Goal: Task Accomplishment & Management: Complete application form

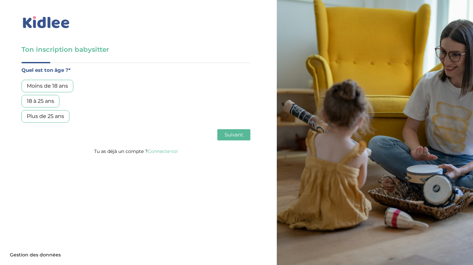
click at [43, 102] on div "18 à 25 ans" at bounding box center [40, 101] width 38 height 13
click at [238, 134] on span "Suivant" at bounding box center [233, 135] width 18 height 6
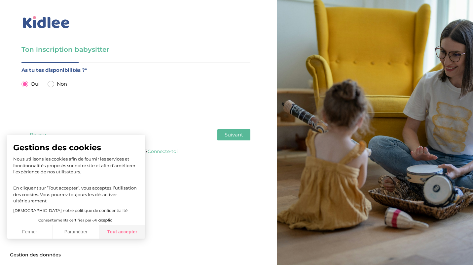
click at [126, 230] on button "Tout accepter" at bounding box center [122, 232] width 46 height 14
checkbox input "true"
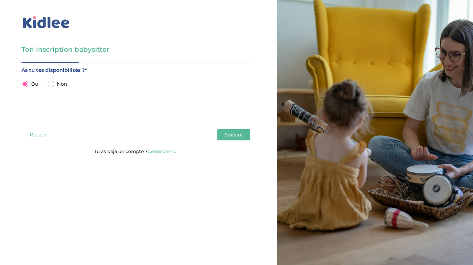
click at [231, 135] on span "Suivant" at bounding box center [233, 135] width 18 height 6
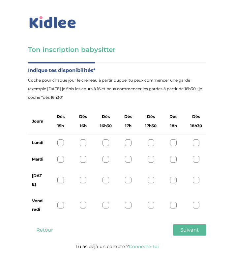
click at [150, 141] on div at bounding box center [151, 142] width 7 height 7
click at [61, 158] on div at bounding box center [60, 159] width 7 height 7
click at [150, 177] on div at bounding box center [151, 180] width 7 height 7
click at [83, 177] on div at bounding box center [83, 180] width 7 height 7
click at [152, 202] on div at bounding box center [151, 205] width 7 height 7
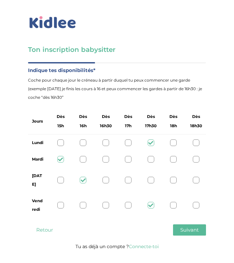
drag, startPoint x: 184, startPoint y: 218, endPoint x: 187, endPoint y: 225, distance: 7.1
click at [187, 225] on button "Suivant" at bounding box center [189, 229] width 33 height 11
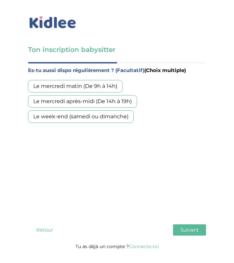
click at [47, 189] on div "Es-tu aussi dispo régulièrement ? (Facultatif) (Choix multiple) Le mercredi mat…" at bounding box center [117, 141] width 178 height 151
click at [62, 117] on div "Le week-end (samedi ou dimanche)" at bounding box center [81, 116] width 106 height 13
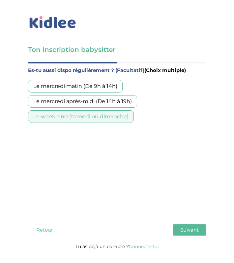
click at [182, 226] on span "Suivant" at bounding box center [190, 229] width 18 height 6
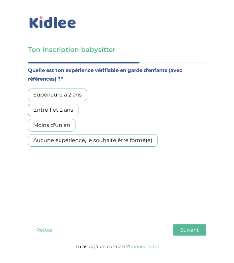
click at [136, 139] on div "Aucune expérience, je souhaite être formé(e)" at bounding box center [93, 140] width 130 height 13
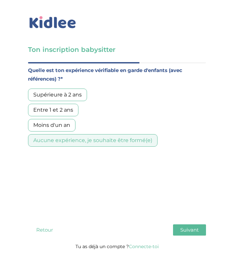
click at [185, 226] on span "Suivant" at bounding box center [190, 229] width 18 height 6
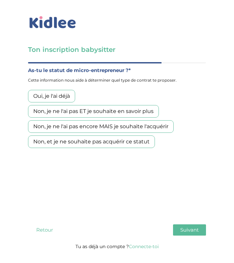
click at [159, 130] on div "Non, je ne l'ai pas encore MAIS je souhaite l'acquérir" at bounding box center [101, 126] width 146 height 13
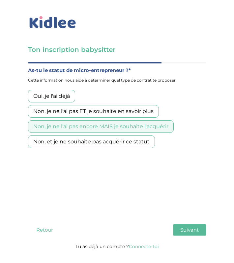
click at [193, 226] on span "Suivant" at bounding box center [190, 229] width 18 height 6
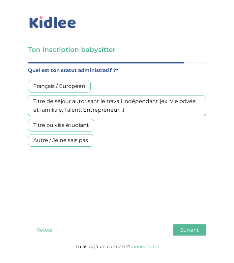
click at [79, 88] on div "Français / Européen" at bounding box center [59, 86] width 63 height 13
click at [193, 226] on span "Suivant" at bounding box center [190, 229] width 18 height 6
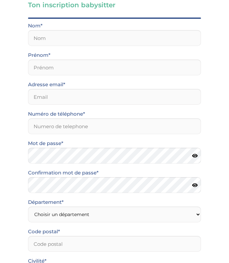
scroll to position [42, 0]
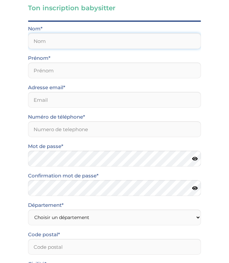
click at [106, 40] on input "text" at bounding box center [114, 41] width 173 height 16
type input "Prein"
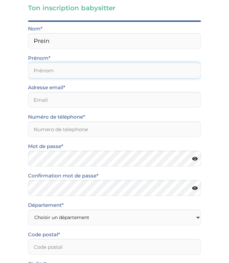
type input "Chloé"
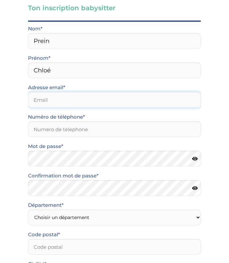
type input "[PERSON_NAME][EMAIL_ADDRESS][DOMAIN_NAME]"
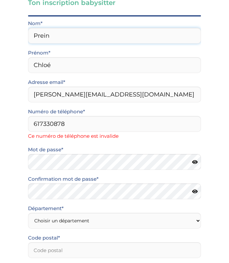
scroll to position [47, 0]
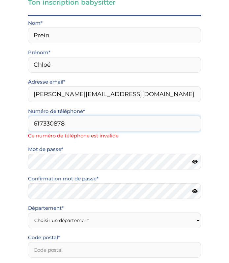
click at [32, 122] on input "617330878" at bounding box center [114, 124] width 173 height 16
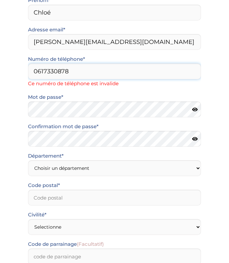
scroll to position [118, 0]
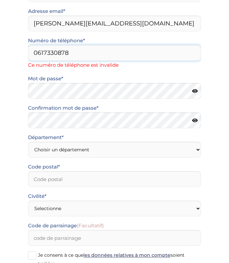
type input "0617330878"
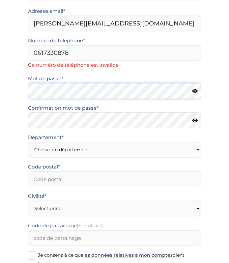
click at [110, 93] on div "Mot de passe* Confirmation mot de passe*" at bounding box center [114, 103] width 183 height 59
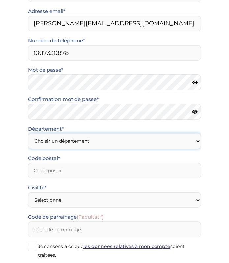
click at [103, 140] on select "Choisir un département Paris (75) Hauts-de-Seine (92) Yvelines (78) Val-de-Marn…" at bounding box center [114, 141] width 173 height 16
click at [73, 140] on select "Choisir un département Paris (75) Hauts-de-Seine (92) Yvelines (78) Val-de-Marn…" at bounding box center [114, 141] width 173 height 16
select select "0"
click at [28, 133] on select "Choisir un département Paris (75) Hauts-de-Seine (92) Yvelines (78) Val-de-Marn…" at bounding box center [114, 141] width 173 height 16
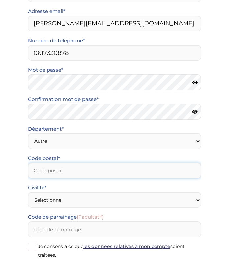
click at [95, 174] on input "Code postal*" at bounding box center [114, 170] width 173 height 16
click at [89, 174] on input "Code postal*" at bounding box center [114, 170] width 173 height 16
click at [29, 171] on input "59" at bounding box center [114, 170] width 173 height 16
type input "59"
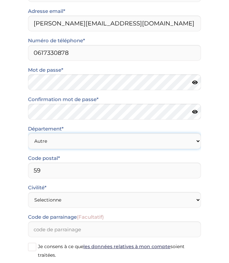
click at [76, 140] on select "Choisir un département Paris (75) Hauts-de-Seine (92) Yvelines (78) Val-de-Marn…" at bounding box center [114, 141] width 173 height 16
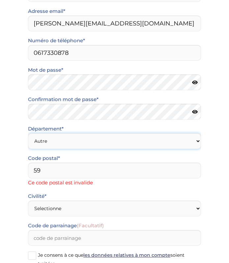
click at [28, 133] on select "Choisir un département Paris (75) Hauts-de-Seine (92) Yvelines (78) Val-de-Marn…" at bounding box center [114, 141] width 173 height 16
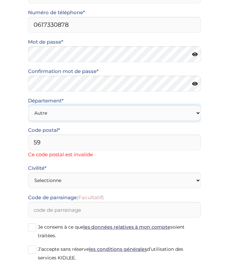
scroll to position [159, 0]
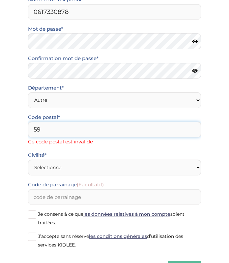
click at [49, 125] on input "59" at bounding box center [114, 129] width 173 height 16
type input "59650"
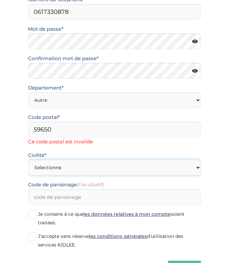
scroll to position [150, 0]
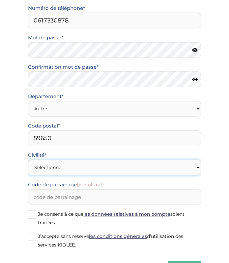
click at [61, 163] on select "Selectionne Mr Mme" at bounding box center [114, 167] width 173 height 16
select select "1"
click at [28, 159] on select "Selectionne Mr Mme" at bounding box center [114, 167] width 173 height 16
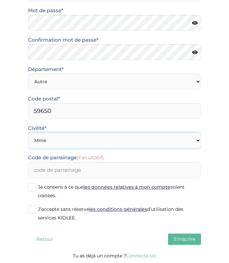
scroll to position [178, 0]
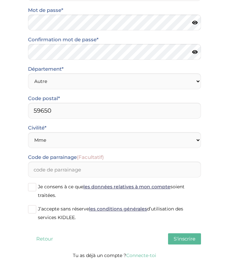
click at [31, 187] on span at bounding box center [32, 187] width 8 height 8
click at [0, 0] on input "Je consens à ce que les données relatives à mon compte soient traitées." at bounding box center [0, 0] width 0 height 0
click at [30, 212] on span at bounding box center [32, 209] width 8 height 8
click at [0, 0] on input "J’accepte sans réserve les conditions générales d’utilisation des services KIDL…" at bounding box center [0, 0] width 0 height 0
click at [180, 236] on span "S'inscrire" at bounding box center [185, 238] width 22 height 6
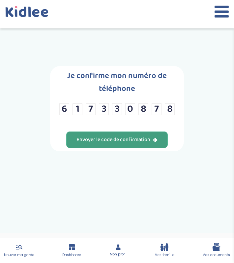
click at [147, 139] on div "Envoyer le code de confirmation" at bounding box center [117, 140] width 81 height 8
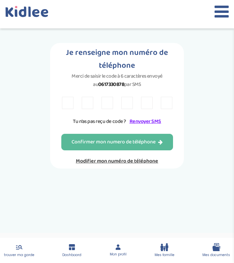
click at [68, 103] on input "text" at bounding box center [68, 103] width 12 height 12
type input "w"
type input "v"
type input "7"
type input "n"
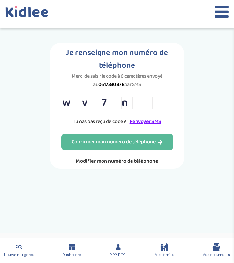
type input "c"
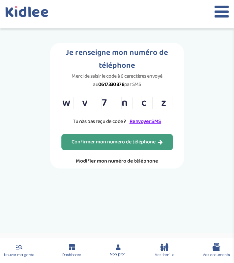
type input "z"
click at [123, 141] on div "Confirmer mon numero de téléphone" at bounding box center [117, 142] width 91 height 8
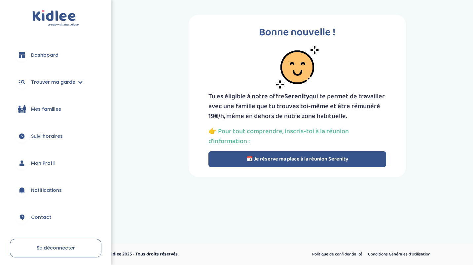
click at [229, 156] on button "📅 Je réserve ma place à la réunion Serenity" at bounding box center [297, 159] width 178 height 16
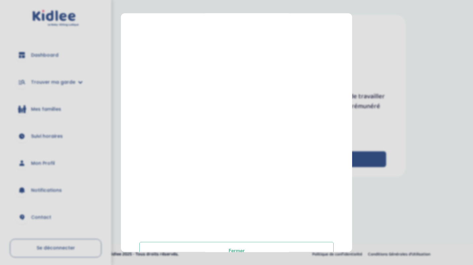
scroll to position [97, 0]
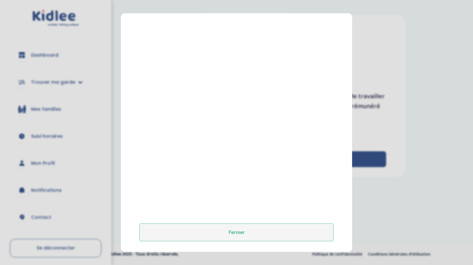
click at [229, 236] on button "Fermer" at bounding box center [236, 233] width 194 height 18
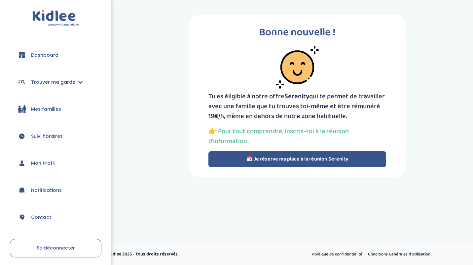
click at [47, 54] on span "Dashboard" at bounding box center [44, 55] width 27 height 7
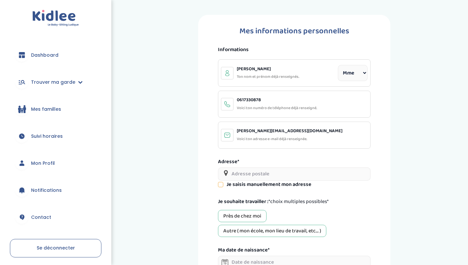
select select "1"
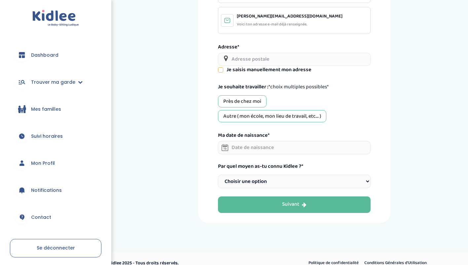
scroll to position [116, 0]
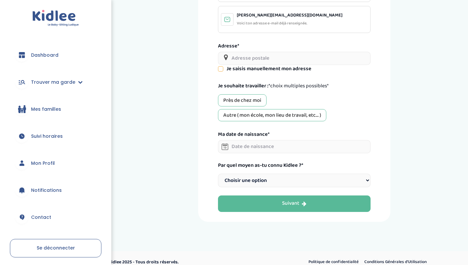
click at [279, 148] on input "text" at bounding box center [294, 146] width 152 height 13
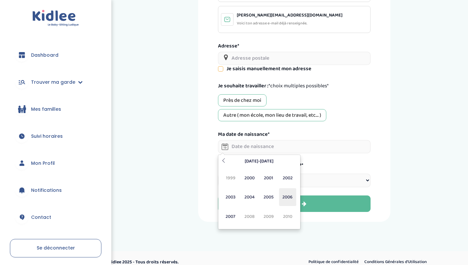
click at [285, 197] on span "2006" at bounding box center [287, 197] width 17 height 18
click at [252, 179] on span "Fév" at bounding box center [249, 178] width 17 height 18
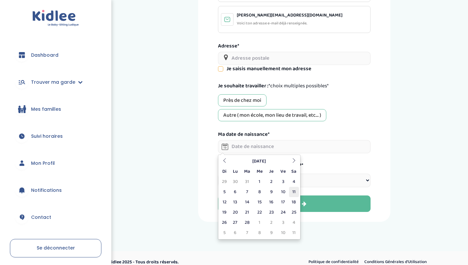
click at [293, 194] on td "11" at bounding box center [294, 192] width 10 height 10
type input "11-02-2006"
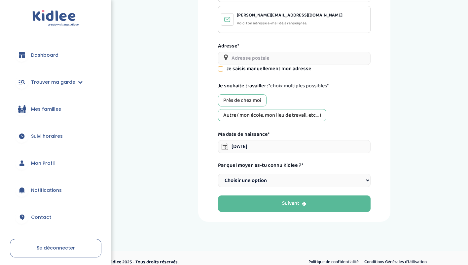
click at [323, 179] on select "Choisir une option Bouche à Oreille Google Plateforme Gens de confiance Faceboo…" at bounding box center [294, 181] width 152 height 14
click at [209, 178] on div "Mes informations personnelles Informations Prein Chloé Ton nom et prénom déjà r…" at bounding box center [294, 60] width 192 height 323
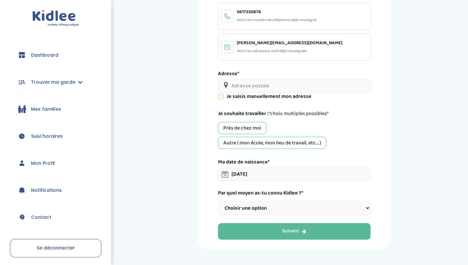
scroll to position [125, 0]
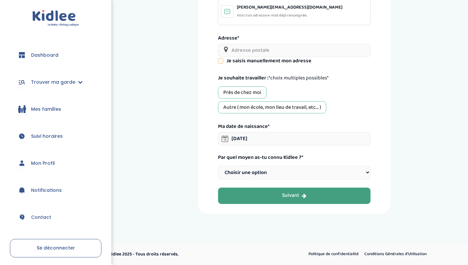
click at [316, 199] on button "Suivant" at bounding box center [294, 196] width 152 height 17
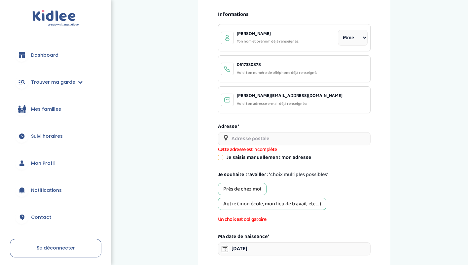
scroll to position [25, 0]
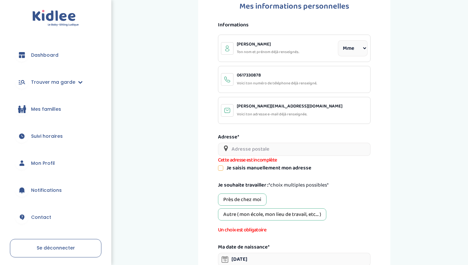
click at [292, 146] on input "text" at bounding box center [294, 149] width 152 height 13
click at [275, 152] on input "35 rue a" at bounding box center [294, 149] width 152 height 13
type input "35 Rue Auguste Lerouge, Villeneuve-d'Ascq, France"
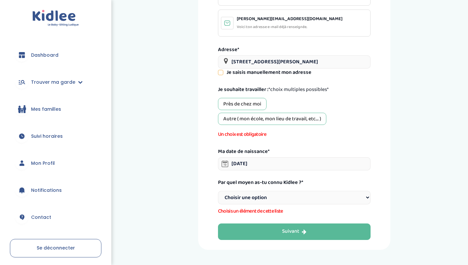
scroll to position [121, 0]
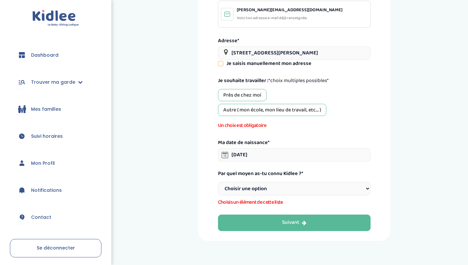
click at [273, 189] on select "Choisir une option Bouche à Oreille Google Plateforme Gens de confiance Faceboo…" at bounding box center [294, 189] width 152 height 14
select select "6"
click at [218, 183] on select "Choisir une option Bouche à Oreille Google Plateforme Gens de confiance Faceboo…" at bounding box center [294, 189] width 152 height 14
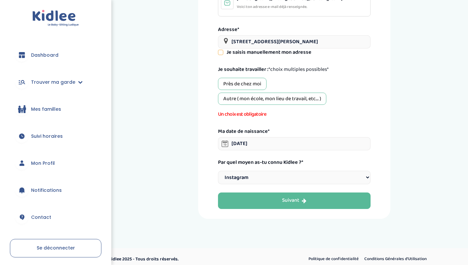
scroll to position [133, 0]
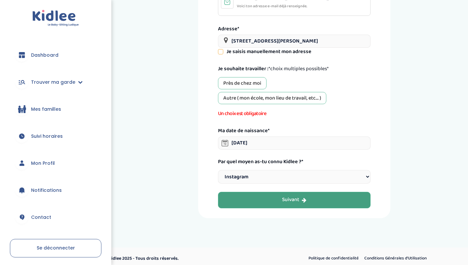
click at [324, 196] on button "Suivant" at bounding box center [294, 200] width 152 height 17
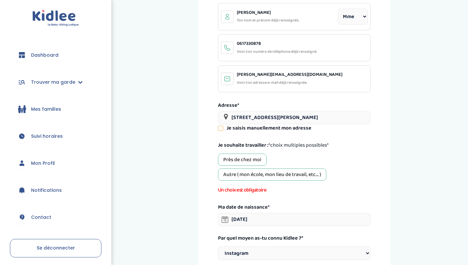
scroll to position [25, 0]
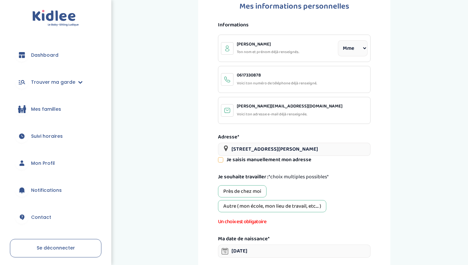
click at [244, 190] on div "Près de chez moi" at bounding box center [242, 191] width 49 height 12
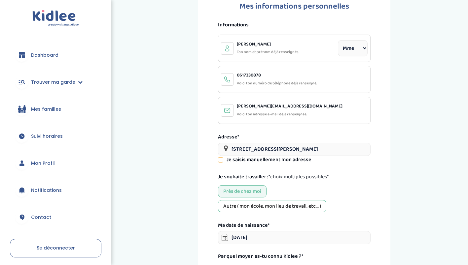
click at [251, 207] on div "Autre ( mon école, mon lieu de travail, etc... )" at bounding box center [272, 206] width 108 height 12
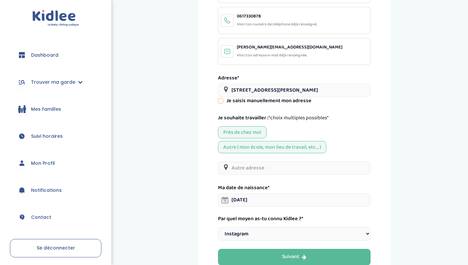
scroll to position [84, 0]
click at [333, 169] on input "text" at bounding box center [294, 167] width 152 height 13
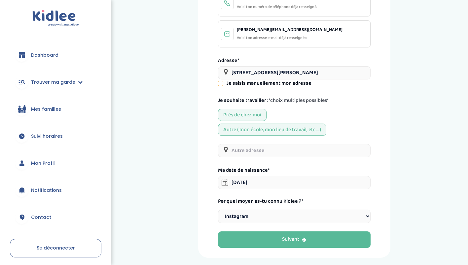
scroll to position [102, 0]
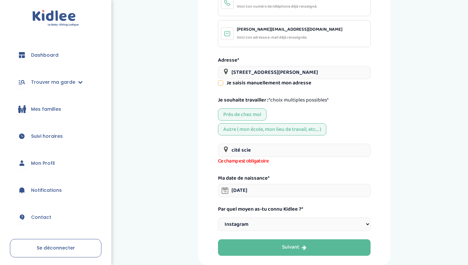
type input "Cité Scientifique, Villeneuve-d'Ascq, France"
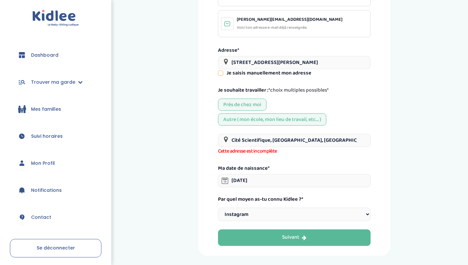
scroll to position [129, 0]
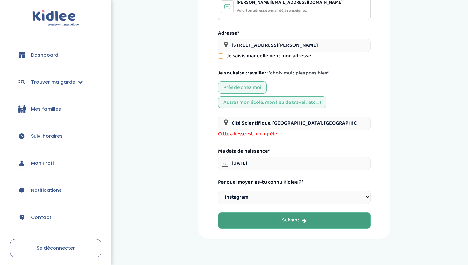
click at [324, 222] on button "Suivant" at bounding box center [294, 221] width 152 height 17
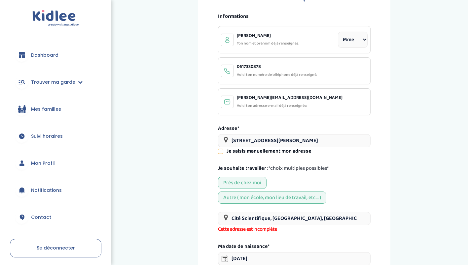
scroll to position [25, 0]
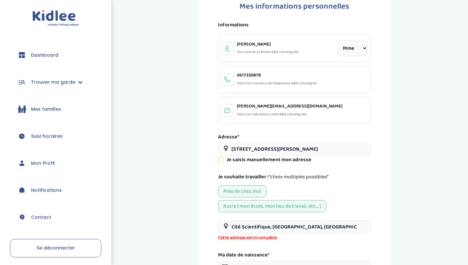
click at [222, 159] on icon at bounding box center [220, 160] width 5 height 5
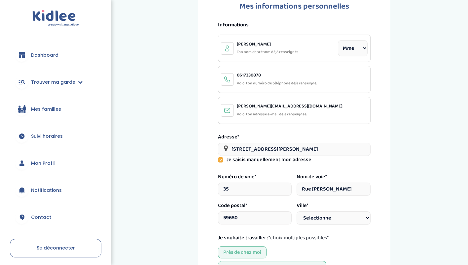
click at [220, 161] on icon at bounding box center [220, 159] width 5 height 5
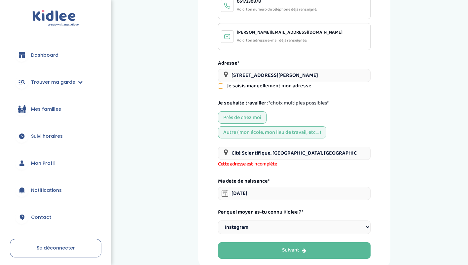
scroll to position [100, 0]
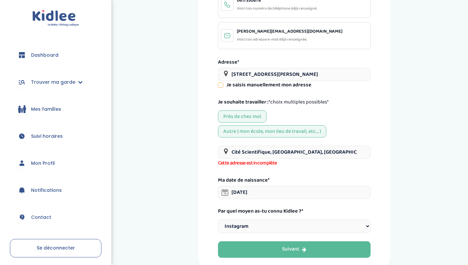
click at [345, 156] on input "Cité Scientifique, Villeneuve-d'Ascq, France" at bounding box center [294, 152] width 152 height 13
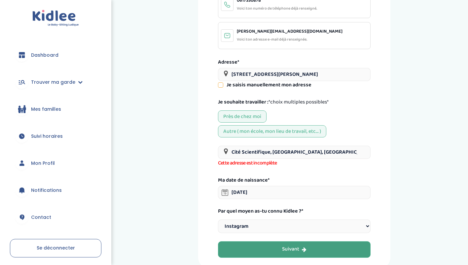
click at [321, 246] on button "Suivant" at bounding box center [294, 250] width 152 height 17
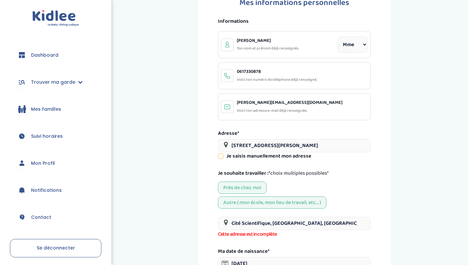
scroll to position [25, 0]
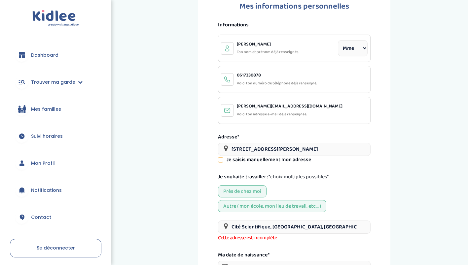
click at [304, 203] on div "Autre ( mon école, mon lieu de travail, etc... )" at bounding box center [272, 206] width 108 height 12
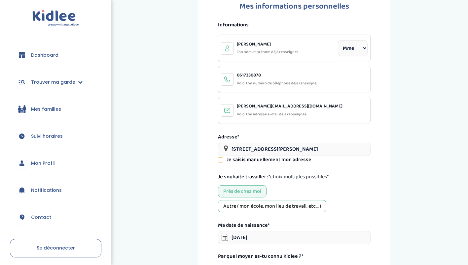
scroll to position [125, 0]
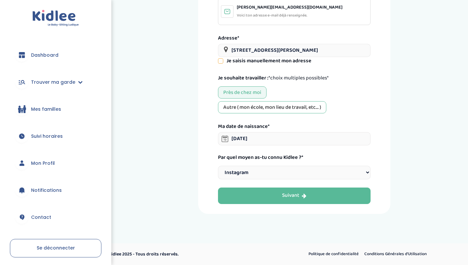
click at [274, 107] on div "Autre ( mon école, mon lieu de travail, etc... )" at bounding box center [272, 107] width 108 height 12
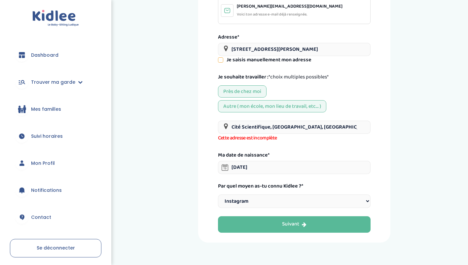
click at [270, 130] on input "Cité Scientifique, Villeneuve-d'Ascq, France" at bounding box center [294, 127] width 152 height 13
click at [230, 128] on input "Cité Scientifique, Villeneuve-d'Ascq, France" at bounding box center [294, 127] width 152 height 13
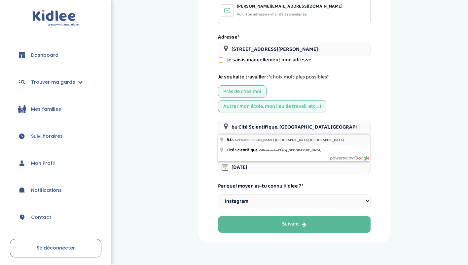
type input "B.U., Avenue Jean Perrin, Villeneuve-d'Ascq, France"
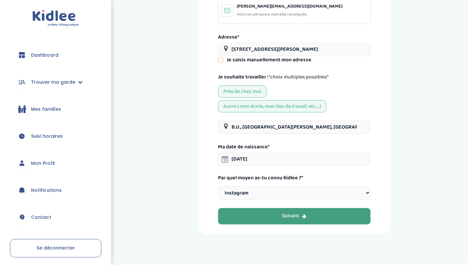
click at [297, 212] on button "Suivant" at bounding box center [294, 216] width 152 height 17
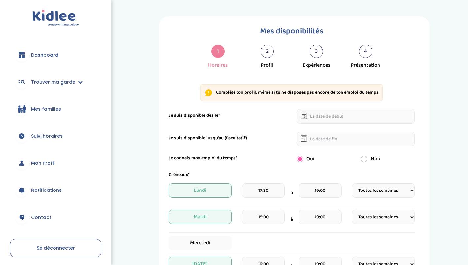
select select "1"
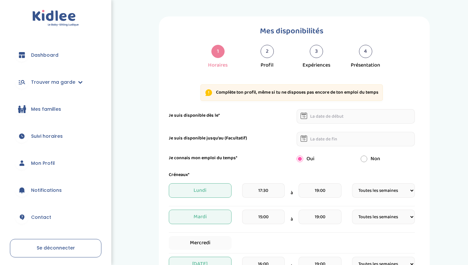
select select "1"
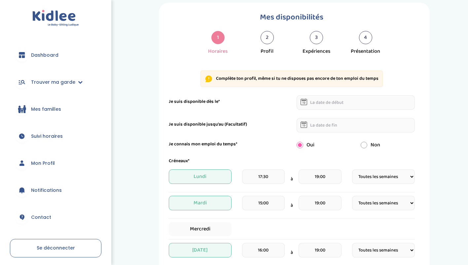
scroll to position [14, 0]
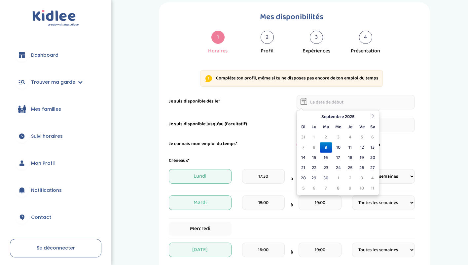
click at [341, 103] on input "text" at bounding box center [355, 102] width 118 height 15
click at [337, 148] on td "10" at bounding box center [338, 148] width 12 height 10
type input "10-09-2025"
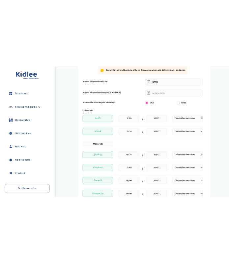
scroll to position [85, 0]
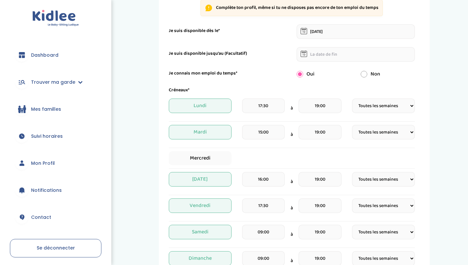
click at [377, 103] on select "Fréquence Toutes les semaines Toutes les 2 semaines Tous les mois" at bounding box center [383, 106] width 63 height 15
click at [289, 91] on div "Créneaux*" at bounding box center [292, 90] width 256 height 7
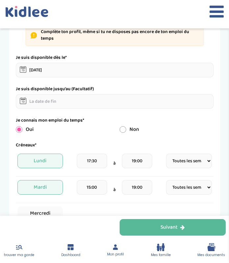
scroll to position [103, 0]
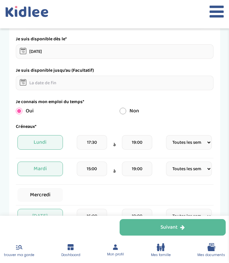
click at [197, 141] on select "Fréquence Toutes les semaines Toutes les 2 semaines Tous les mois" at bounding box center [189, 142] width 46 height 15
click at [166, 135] on select "Fréquence Toutes les semaines Toutes les 2 semaines Tous les mois" at bounding box center [189, 142] width 46 height 15
click at [147, 140] on input "19:00" at bounding box center [137, 142] width 30 height 15
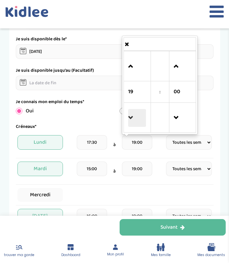
click at [135, 113] on span at bounding box center [137, 118] width 18 height 18
click at [135, 64] on span at bounding box center [137, 66] width 18 height 18
type input "21:00"
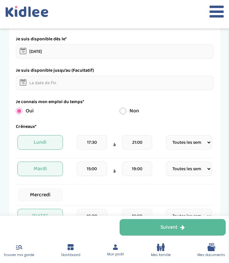
click at [102, 117] on form "Je suis disponible dès le* 10-09-2025 Je suis disponible jusqu'au (Facultatif) …" at bounding box center [115, 224] width 198 height 377
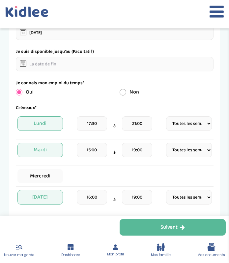
scroll to position [125, 0]
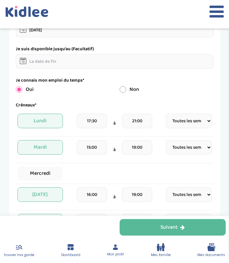
click at [195, 148] on select "Fréquence Toutes les semaines Toutes les 2 semaines Tous les mois" at bounding box center [189, 147] width 46 height 15
click at [166, 140] on select "Fréquence Toutes les semaines Toutes les 2 semaines Tous les mois" at bounding box center [189, 147] width 46 height 15
click at [201, 144] on select "Fréquence Toutes les semaines Toutes les 2 semaines Tous les mois" at bounding box center [189, 147] width 46 height 15
select select "1"
click at [166, 140] on select "Fréquence Toutes les semaines Toutes les 2 semaines Tous les mois" at bounding box center [189, 147] width 46 height 15
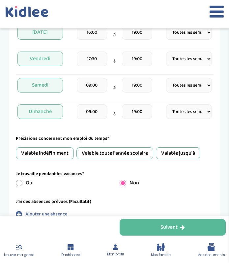
scroll to position [285, 0]
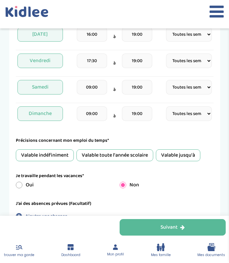
click at [178, 154] on div "Valable jusqu'à" at bounding box center [178, 155] width 45 height 12
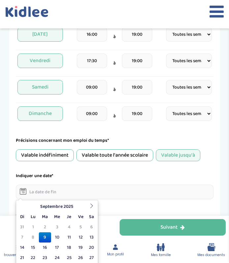
click at [79, 195] on input "text" at bounding box center [115, 191] width 198 height 15
click at [95, 204] on th at bounding box center [92, 206] width 10 height 10
click at [36, 226] on td "29" at bounding box center [33, 227] width 12 height 10
type input "29-09-2025"
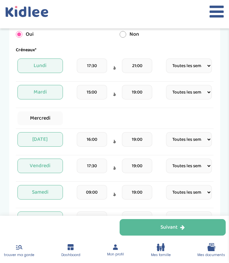
scroll to position [179, 0]
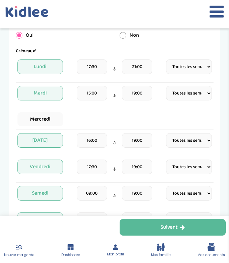
click at [95, 94] on input "15:00" at bounding box center [92, 93] width 30 height 15
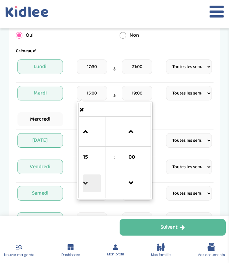
click at [87, 181] on span at bounding box center [92, 183] width 18 height 18
type input "14:00"
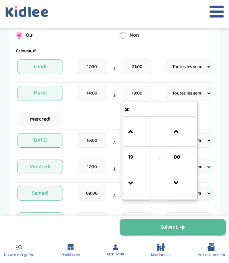
click at [147, 93] on input "19:00" at bounding box center [137, 93] width 30 height 15
click at [134, 135] on span at bounding box center [137, 132] width 18 height 18
click at [133, 180] on span at bounding box center [137, 183] width 18 height 18
type input "20:00"
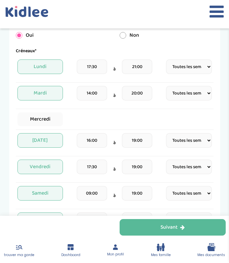
click at [162, 86] on div "Mardi 14:00 à 20:00 Fréquence Toutes les semaines Toutes les 2 semaines Tous le…" at bounding box center [115, 95] width 198 height 19
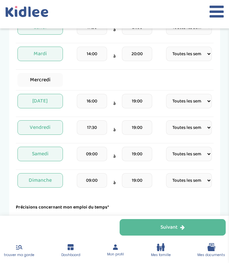
scroll to position [222, 0]
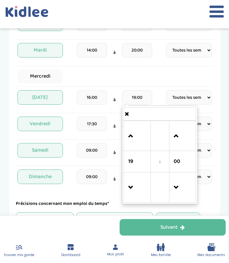
click at [139, 97] on input "19:00" at bounding box center [137, 97] width 30 height 15
click at [132, 131] on span at bounding box center [137, 136] width 18 height 18
type input "20:00"
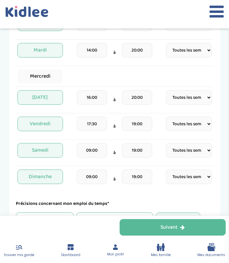
click at [150, 66] on hr at bounding box center [115, 66] width 198 height 0
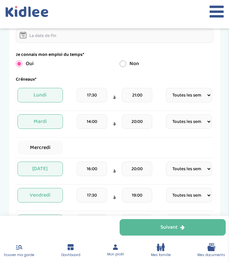
scroll to position [145, 0]
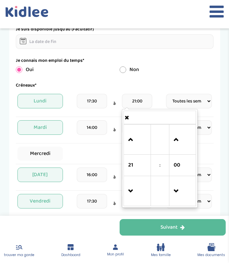
click at [141, 102] on input "21:00" at bounding box center [137, 101] width 30 height 15
click at [133, 136] on span at bounding box center [137, 140] width 18 height 18
click at [131, 186] on span at bounding box center [137, 191] width 18 height 18
click at [150, 64] on div "Je connais mon emploi du temps* Oui Non" at bounding box center [115, 65] width 208 height 17
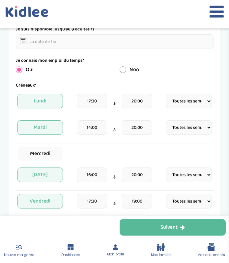
click at [136, 105] on input "20:00" at bounding box center [137, 101] width 30 height 15
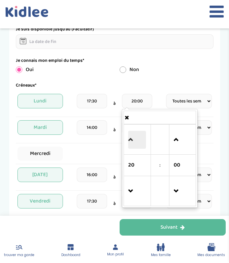
click at [135, 147] on span at bounding box center [137, 140] width 18 height 18
type input "21:00"
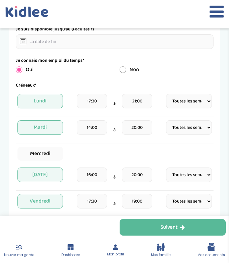
click at [104, 151] on div "Mercredi" at bounding box center [115, 154] width 198 height 14
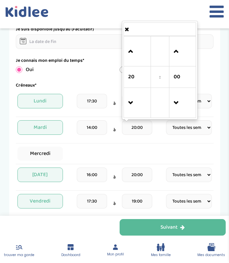
click at [136, 125] on input "20:00" at bounding box center [137, 127] width 30 height 15
click at [137, 51] on span at bounding box center [137, 52] width 18 height 18
type input "21:00"
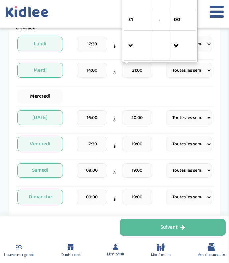
scroll to position [203, 0]
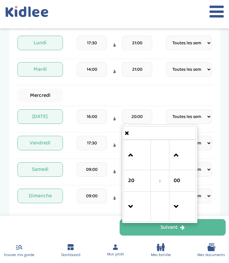
click at [137, 115] on input "20:00" at bounding box center [137, 116] width 30 height 15
click at [133, 151] on span at bounding box center [137, 155] width 18 height 18
type input "21:00"
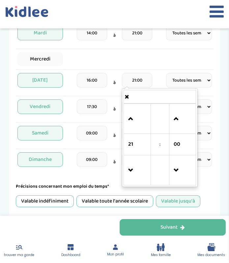
scroll to position [242, 0]
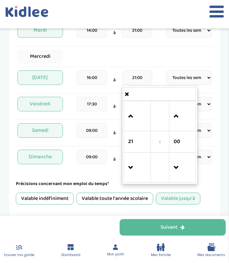
click at [121, 55] on div "Mercredi" at bounding box center [115, 57] width 198 height 14
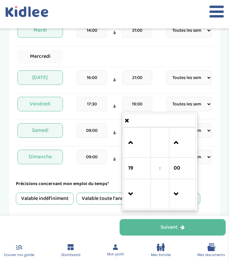
click at [140, 106] on input "19:00" at bounding box center [137, 104] width 30 height 15
click at [132, 144] on span at bounding box center [137, 143] width 18 height 18
type input "21:00"
click at [159, 80] on div "Jeudi 16:00 à 21:00 Fréquence Toutes les semaines Toutes les 2 semaines Tous le…" at bounding box center [115, 79] width 198 height 19
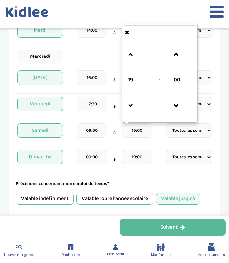
click at [145, 133] on input "19:00" at bounding box center [137, 130] width 30 height 15
click at [133, 52] on span at bounding box center [137, 55] width 18 height 18
click at [132, 50] on span at bounding box center [137, 55] width 18 height 18
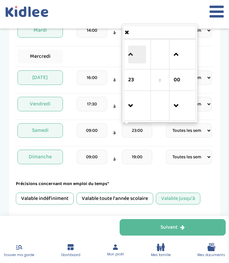
click at [132, 50] on span at bounding box center [137, 55] width 18 height 18
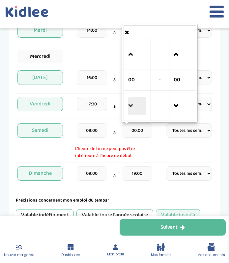
click at [138, 111] on span at bounding box center [137, 106] width 18 height 18
type input "23:00"
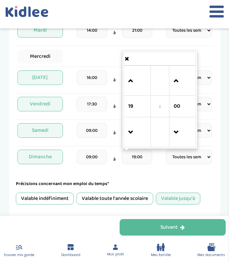
click at [141, 156] on input "19:00" at bounding box center [137, 157] width 30 height 15
click at [136, 81] on span at bounding box center [137, 81] width 18 height 18
type input "21:00"
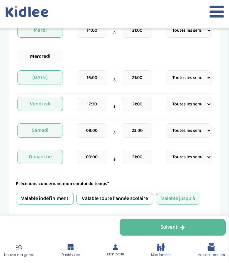
click at [113, 118] on div "Vendredi 17:30 à 21:00 Fréquence Toutes les semaines Toutes les 2 semaines Tous…" at bounding box center [115, 108] width 198 height 23
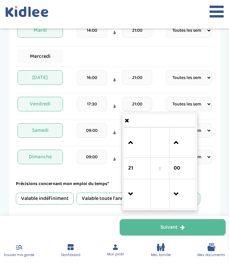
click at [134, 103] on input "21:00" at bounding box center [137, 104] width 30 height 15
click at [137, 145] on span at bounding box center [137, 143] width 18 height 18
type input "23:00"
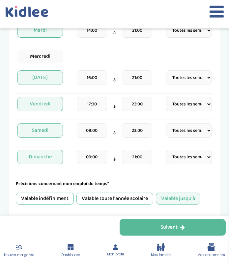
click at [114, 124] on div "09:00 à 23:00" at bounding box center [114, 132] width 79 height 19
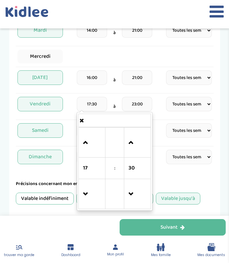
click at [94, 105] on input "17:30" at bounding box center [92, 104] width 30 height 15
click at [91, 147] on span at bounding box center [92, 143] width 18 height 18
click at [88, 187] on span at bounding box center [92, 194] width 18 height 18
click at [136, 188] on span at bounding box center [138, 194] width 18 height 18
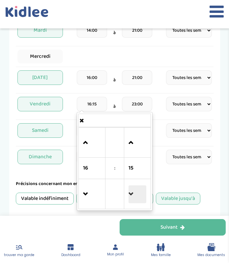
click at [136, 188] on span at bounding box center [138, 194] width 18 height 18
type input "16:00"
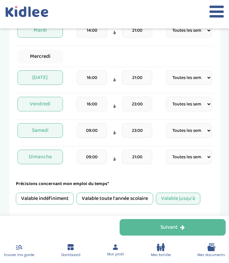
click at [157, 107] on div "Vendredi 16:00 à 23:00 Fréquence Toutes les semaines Toutes les 2 semaines Tous…" at bounding box center [115, 106] width 198 height 19
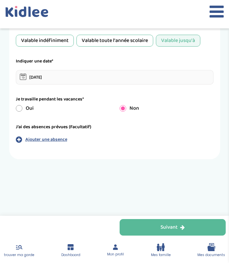
scroll to position [403, 0]
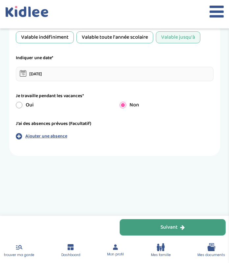
click at [170, 228] on div "Suivant" at bounding box center [173, 227] width 24 height 8
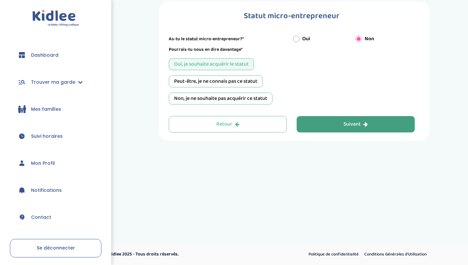
scroll to position [0, 0]
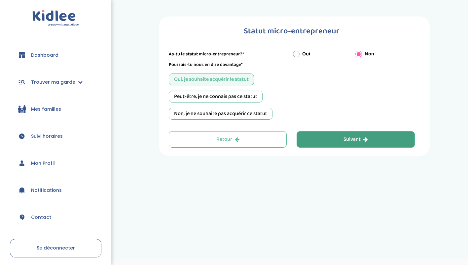
click at [242, 90] on div "Oui, je souhaite acquérir le statut Peut-être, je ne connais pas ce statut Non,…" at bounding box center [292, 97] width 246 height 46
click at [246, 98] on div "Peut-être, je ne connais pas ce statut" at bounding box center [216, 97] width 94 height 12
click at [341, 137] on button "Suivant" at bounding box center [355, 139] width 118 height 17
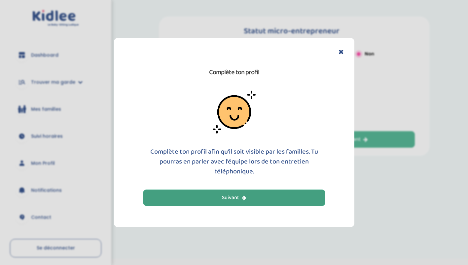
click at [314, 194] on button "Suivant" at bounding box center [234, 198] width 182 height 17
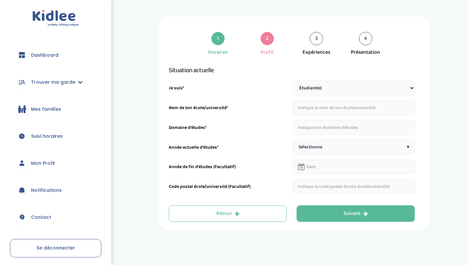
scroll to position [15, 0]
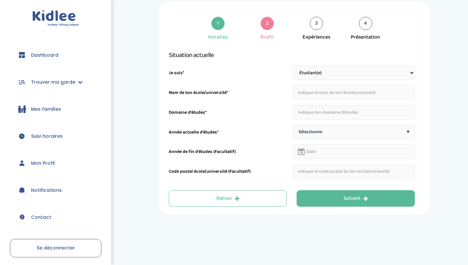
click at [357, 75] on select "Étudiant(e) Salarié Professionnel(le) de la petite enfance Retraité(e) En reche…" at bounding box center [354, 73] width 122 height 15
click at [356, 90] on input "text" at bounding box center [354, 92] width 122 height 15
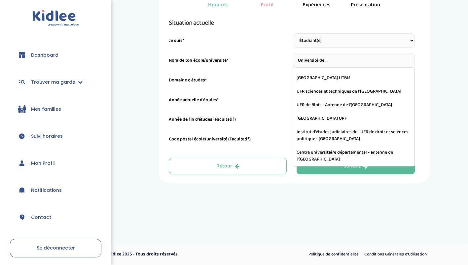
scroll to position [0, 0]
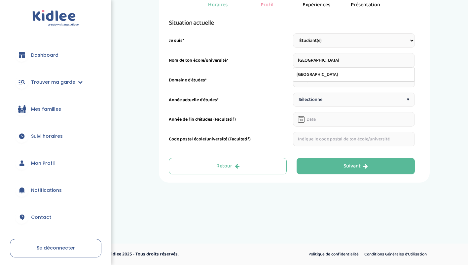
type input "Université de Lille"
click at [349, 96] on div "Sélectionne ▾" at bounding box center [354, 100] width 122 height 14
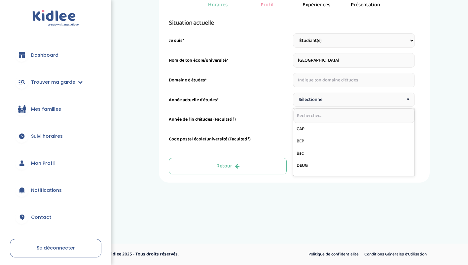
click at [359, 82] on input "text" at bounding box center [354, 80] width 122 height 15
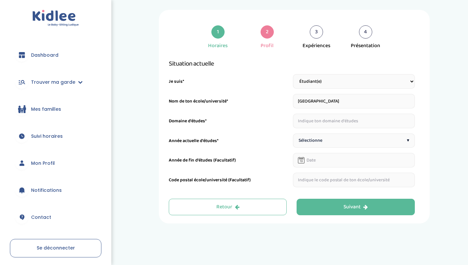
scroll to position [5, 0]
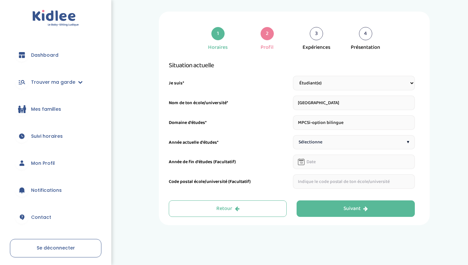
type input "MPCSi-option bilingue"
click at [353, 147] on div "Sélectionne ▾" at bounding box center [354, 142] width 122 height 14
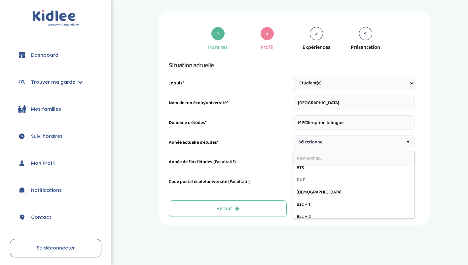
scroll to position [67, 0]
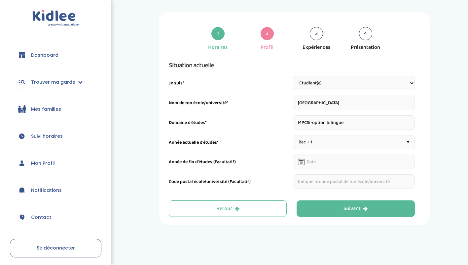
click at [394, 183] on input "text" at bounding box center [354, 182] width 122 height 15
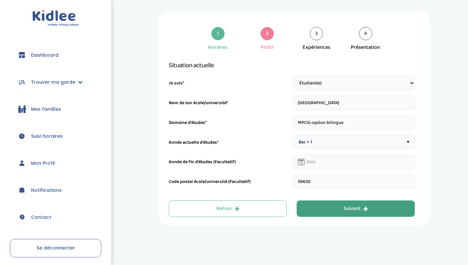
type input "59650"
click at [380, 209] on button "Suivant" at bounding box center [355, 209] width 118 height 17
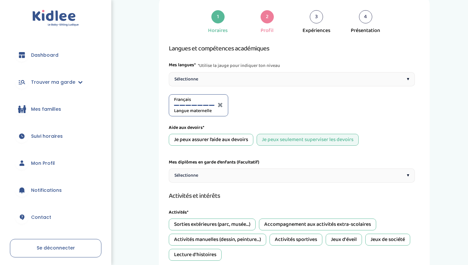
scroll to position [25, 0]
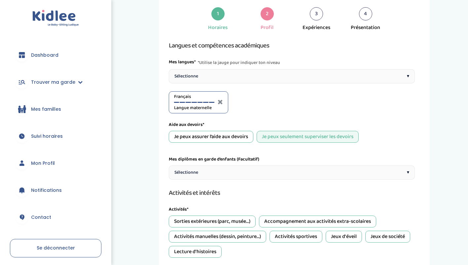
click at [341, 77] on div "Sélectionne ▾" at bounding box center [292, 76] width 246 height 14
click at [257, 102] on div at bounding box center [256, 102] width 5 height 1
click at [263, 102] on div at bounding box center [262, 102] width 5 height 1
click at [269, 103] on div "Anglais C1" at bounding box center [257, 102] width 40 height 18
click at [269, 102] on div at bounding box center [268, 102] width 5 height 1
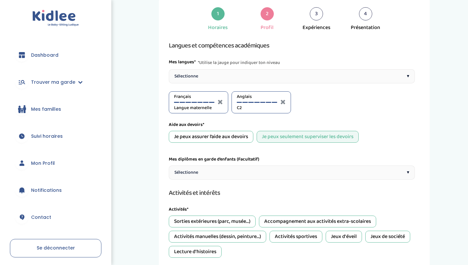
click at [274, 102] on div at bounding box center [274, 102] width 5 height 1
click at [257, 103] on div at bounding box center [256, 102] width 5 height 1
click at [263, 102] on div at bounding box center [262, 102] width 5 height 1
click at [241, 135] on div "Je peux assurer l’aide aux devoirs" at bounding box center [211, 137] width 84 height 12
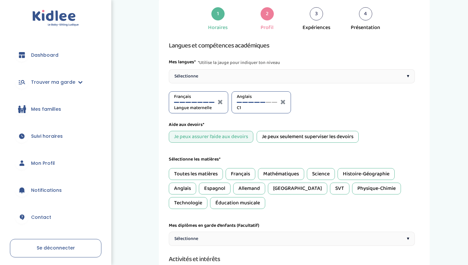
click at [278, 133] on div "Je peux seulement superviser les devoirs" at bounding box center [307, 137] width 102 height 12
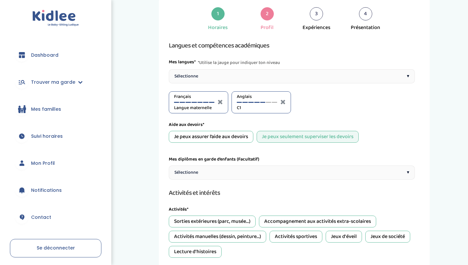
click at [228, 134] on div "Je peux assurer l’aide aux devoirs" at bounding box center [211, 137] width 84 height 12
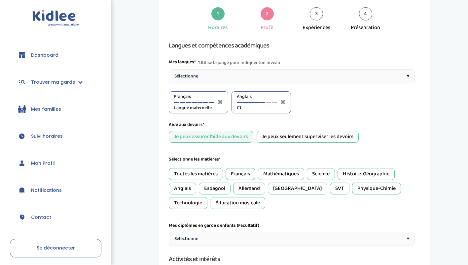
scroll to position [49, 0]
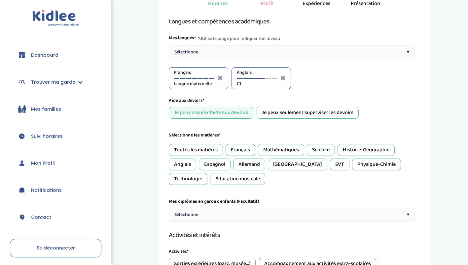
click at [206, 150] on div "Toutes les matières" at bounding box center [196, 150] width 54 height 12
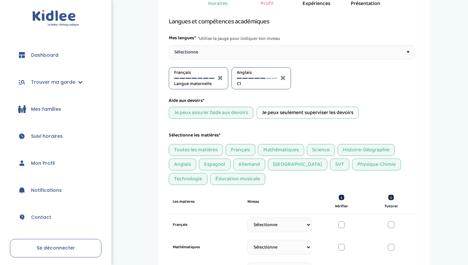
click at [206, 150] on div "Toutes les matières" at bounding box center [196, 150] width 54 height 12
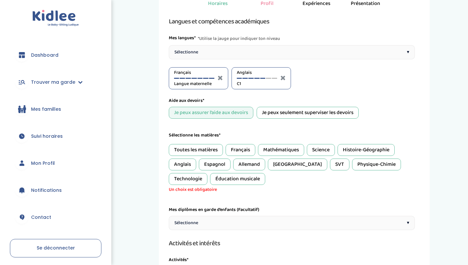
click at [240, 150] on div "Français" at bounding box center [240, 150] width 30 height 12
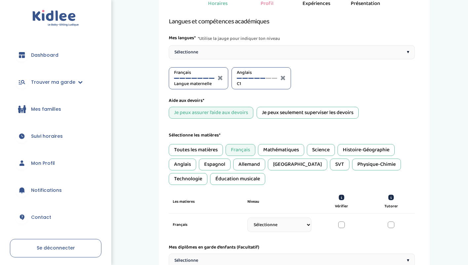
click at [283, 146] on div "Mathématiques" at bounding box center [281, 150] width 46 height 12
click at [324, 150] on div "Science" at bounding box center [321, 150] width 28 height 12
click at [354, 164] on div "Physique-Chimie" at bounding box center [376, 165] width 49 height 12
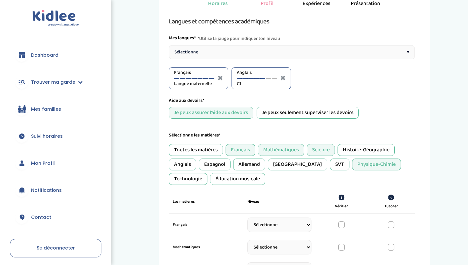
click at [185, 164] on div "Anglais" at bounding box center [182, 165] width 27 height 12
click at [219, 162] on div "Espagnol" at bounding box center [215, 165] width 32 height 12
click at [210, 181] on div "Éducation musicale" at bounding box center [237, 179] width 55 height 12
click at [330, 165] on div "SVT" at bounding box center [339, 165] width 19 height 12
click at [280, 52] on div "Sélectionne ▾" at bounding box center [292, 52] width 246 height 14
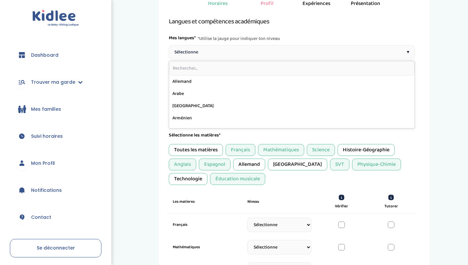
click at [262, 66] on input "text" at bounding box center [291, 68] width 245 height 15
type input "ES"
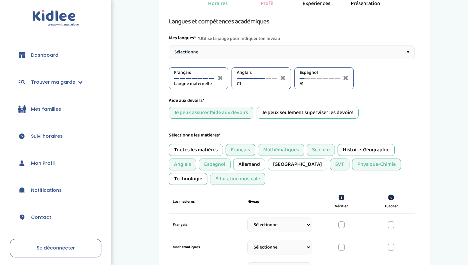
click at [309, 78] on div "Espagnol A1" at bounding box center [319, 78] width 40 height 18
click at [313, 78] on div at bounding box center [313, 78] width 5 height 1
click at [319, 78] on div at bounding box center [319, 78] width 5 height 1
click at [314, 78] on div at bounding box center [313, 78] width 5 height 1
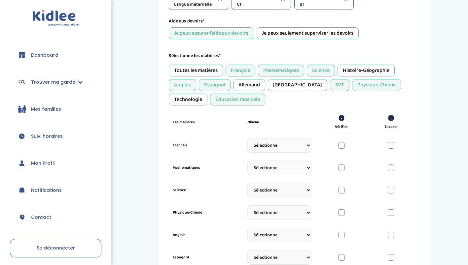
scroll to position [129, 0]
click at [216, 96] on div "Éducation musicale" at bounding box center [237, 99] width 55 height 12
click at [305, 144] on select "Sélectionne CP CE1 CE2 CM1 CM2 6eme 5eme 4eme 3eme Seconde Prémière Terminale" at bounding box center [279, 145] width 64 height 15
select select "Terminale"
click at [247, 141] on select "Sélectionne CP CE1 CE2 CM1 CM2 6eme 5eme 4eme 3eme Seconde Prémière Terminale" at bounding box center [279, 145] width 64 height 15
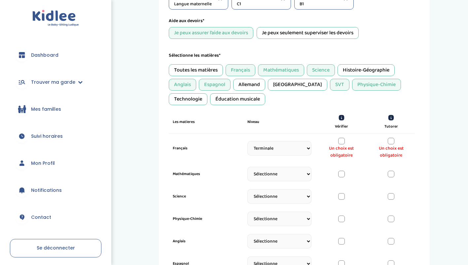
click at [392, 141] on div at bounding box center [390, 141] width 7 height 7
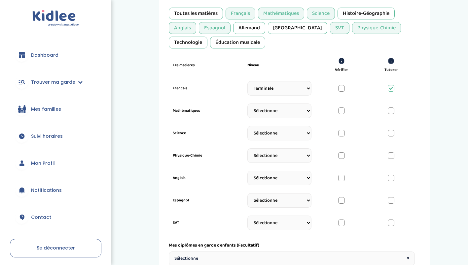
scroll to position [186, 0]
click at [392, 110] on div at bounding box center [390, 110] width 7 height 7
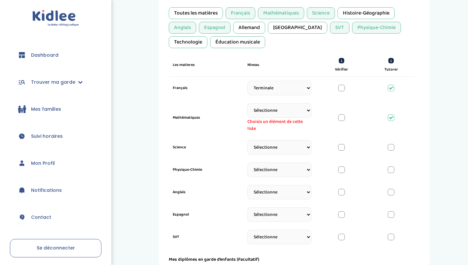
click at [305, 110] on select "Sélectionne CP CE1 CE2 CM1 CM2 6eme 5eme 4eme 3eme Seconde Prémière Terminale" at bounding box center [279, 110] width 64 height 15
select select "Terminale"
click at [247, 103] on select "Sélectionne CP CE1 CE2 CM1 CM2 6eme 5eme 4eme 3eme Seconde Prémière Terminale" at bounding box center [279, 110] width 64 height 15
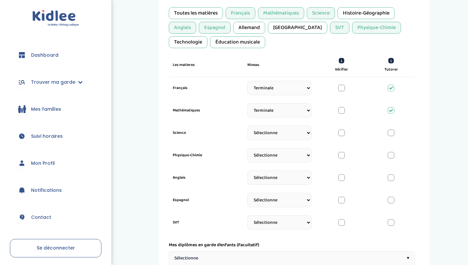
click at [303, 132] on select "Sélectionne CP CE1 CE2 CM1 CM2 6eme 5eme 4eme 3eme Seconde Prémière Terminale" at bounding box center [279, 133] width 64 height 15
select select "Terminale"
click at [247, 129] on select "Sélectionne CP CE1 CE2 CM1 CM2 6eme 5eme 4eme 3eme Seconde Prémière Terminale" at bounding box center [279, 133] width 64 height 15
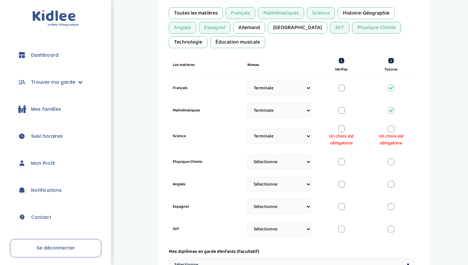
click at [292, 160] on select "Sélectionne CP CE1 CE2 CM1 CM2 6eme 5eme 4eme 3eme Seconde Prémière Terminale" at bounding box center [279, 162] width 64 height 15
select select "Terminale"
click at [247, 158] on select "Sélectionne CP CE1 CE2 CM1 CM2 6eme 5eme 4eme 3eme Seconde Prémière Terminale" at bounding box center [279, 162] width 64 height 15
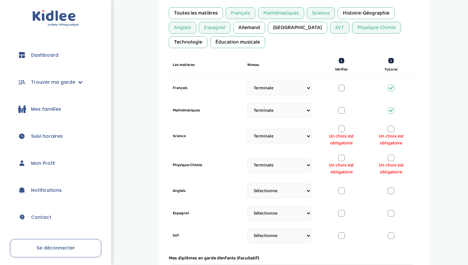
click at [293, 190] on select "Sélectionne CP CE1 CE2 CM1 CM2 6eme 5eme 4eme 3eme Seconde Prémière Terminale" at bounding box center [279, 191] width 64 height 15
select select "Terminale"
click at [247, 187] on select "Sélectionne CP CE1 CE2 CM1 CM2 6eme 5eme 4eme 3eme Seconde Prémière Terminale" at bounding box center [279, 191] width 64 height 15
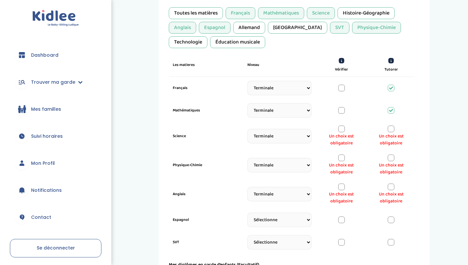
click at [291, 216] on select "Sélectionne CP CE1 CE2 CM1 CM2 6eme 5eme 4eme 3eme Seconde Prémière Terminale" at bounding box center [279, 220] width 64 height 15
select select "Terminale"
click at [247, 216] on select "Sélectionne CP CE1 CE2 CM1 CM2 6eme 5eme 4eme 3eme Seconde Prémière Terminale" at bounding box center [279, 220] width 64 height 15
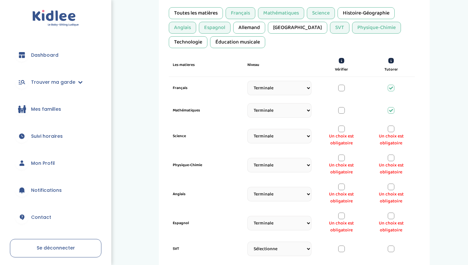
click at [294, 247] on select "Sélectionne CP CE1 CE2 CM1 CM2 6eme 5eme 4eme 3eme Seconde Prémière Terminale" at bounding box center [279, 249] width 64 height 15
select select "Seconde"
click at [247, 245] on select "Sélectionne CP CE1 CE2 CM1 CM2 6eme 5eme 4eme 3eme Seconde Prémière Terminale" at bounding box center [279, 249] width 64 height 15
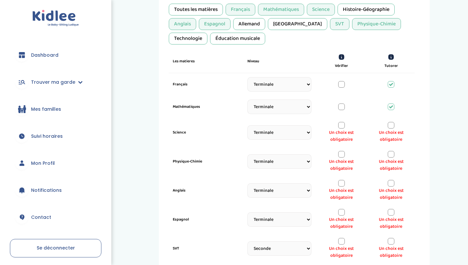
scroll to position [192, 0]
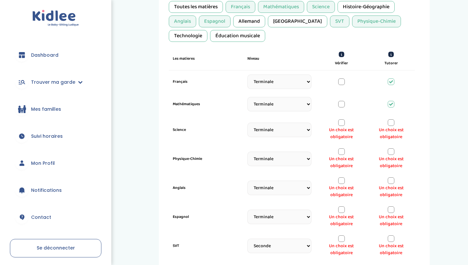
click at [390, 122] on div at bounding box center [390, 122] width 7 height 7
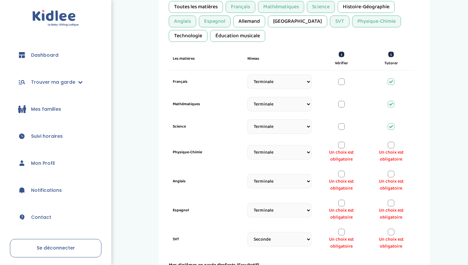
click at [390, 143] on div at bounding box center [390, 145] width 7 height 7
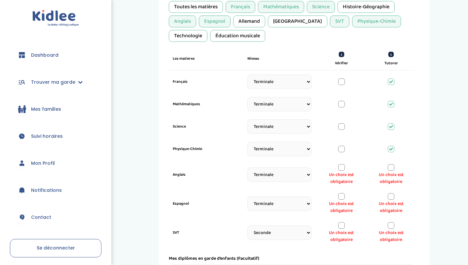
click at [392, 167] on div at bounding box center [390, 167] width 7 height 7
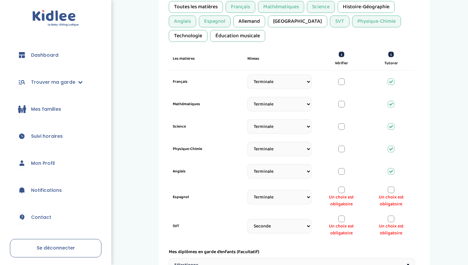
click at [390, 191] on div at bounding box center [390, 190] width 7 height 7
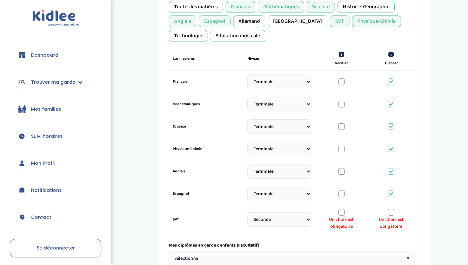
click at [390, 212] on div at bounding box center [390, 212] width 7 height 7
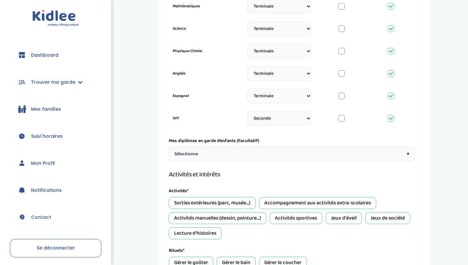
scroll to position [290, 0]
click at [366, 151] on div "Sélectionne ▾" at bounding box center [292, 154] width 246 height 14
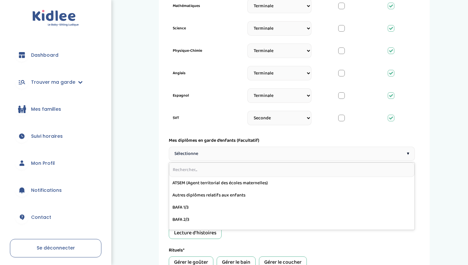
click at [366, 151] on div "Sélectionne ▾" at bounding box center [292, 154] width 246 height 14
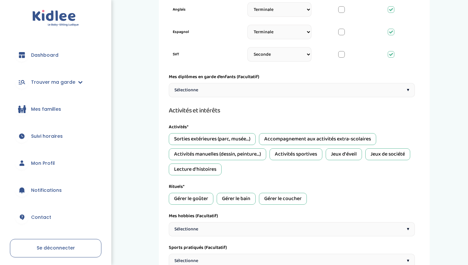
scroll to position [354, 0]
click at [261, 155] on div "Activités manuelles (dessin, peinture...)" at bounding box center [217, 154] width 97 height 12
click at [396, 152] on div "Jeux de société" at bounding box center [387, 154] width 45 height 12
click at [211, 168] on div "Lecture d'histoires" at bounding box center [195, 169] width 53 height 12
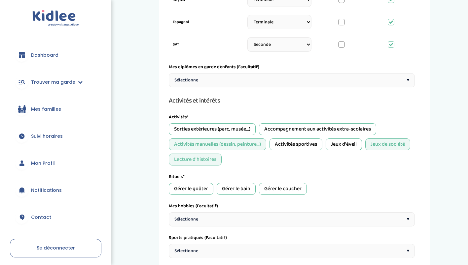
scroll to position [364, 0]
click at [207, 188] on div "Gérer le goûter" at bounding box center [191, 189] width 45 height 12
click at [243, 188] on div "Gérer le bain" at bounding box center [235, 189] width 39 height 12
click at [287, 188] on div "Gérer le coucher" at bounding box center [283, 189] width 48 height 12
click at [251, 131] on div "Sorties extérieures (parc, musée...)" at bounding box center [212, 130] width 87 height 12
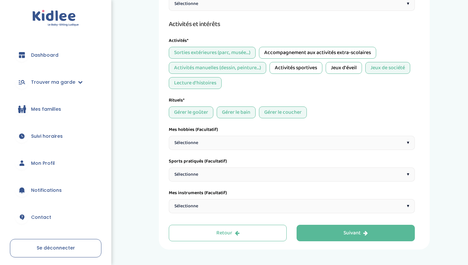
scroll to position [441, 0]
click at [303, 143] on div "Sélectionne ▾" at bounding box center [292, 143] width 246 height 14
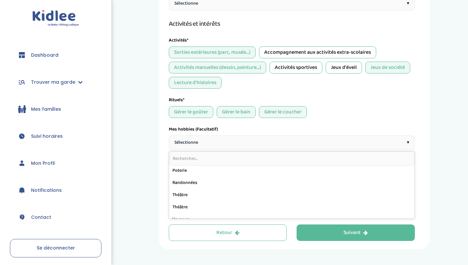
scroll to position [375, 0]
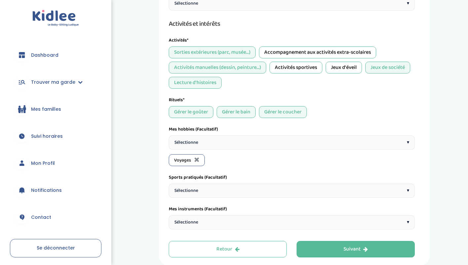
click at [325, 139] on div "Sélectionne ▾" at bounding box center [292, 143] width 246 height 14
click at [370, 105] on div "Rituels* Gérer le goûter Gérer le bain Gérer le coucher" at bounding box center [292, 107] width 246 height 21
click at [316, 189] on div "Sélectionne ▾" at bounding box center [292, 191] width 246 height 14
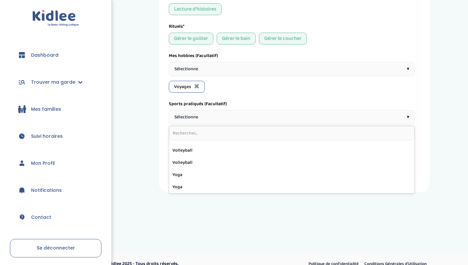
scroll to position [518, 0]
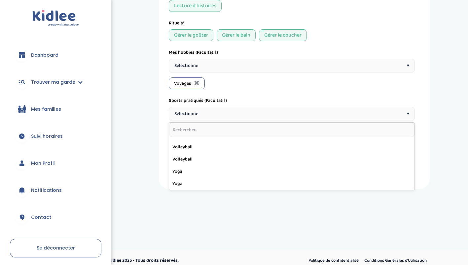
click at [342, 78] on div "Voyages" at bounding box center [292, 84] width 246 height 12
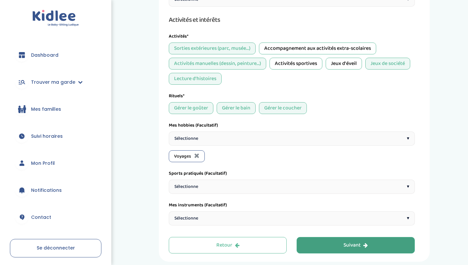
scroll to position [446, 0]
click at [357, 241] on div "Suivant" at bounding box center [355, 245] width 24 height 8
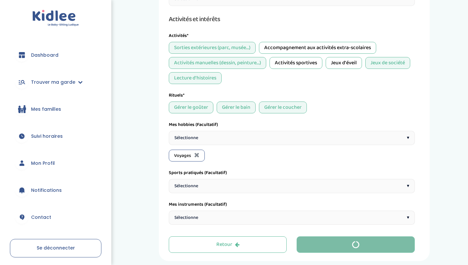
scroll to position [15, 0]
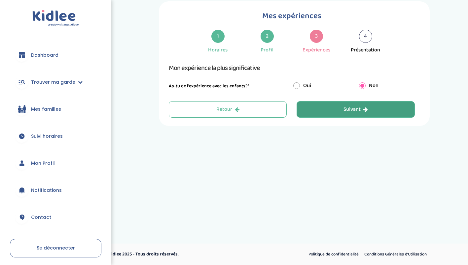
click at [296, 85] on input "radio" at bounding box center [296, 86] width 7 height 7
radio input "true"
radio input "false"
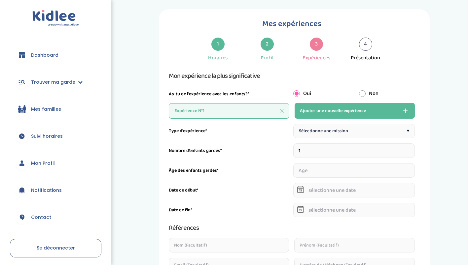
scroll to position [7, 0]
click at [344, 129] on span "Sélectionne une mission" at bounding box center [323, 131] width 49 height 7
click at [365, 149] on input "1" at bounding box center [353, 151] width 121 height 15
type input "2"
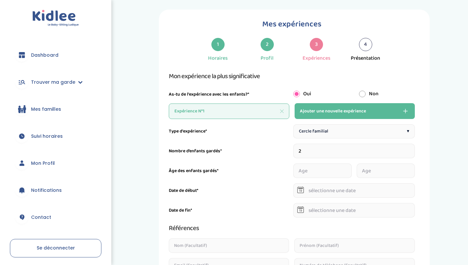
click at [339, 173] on input "number" at bounding box center [322, 171] width 58 height 15
type input "8"
click at [366, 170] on input "number" at bounding box center [385, 171] width 58 height 15
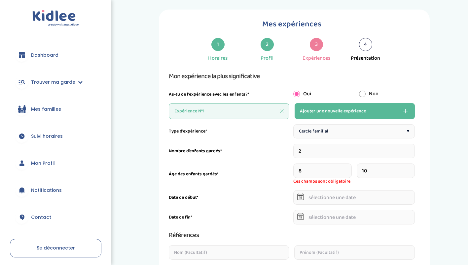
type input "10"
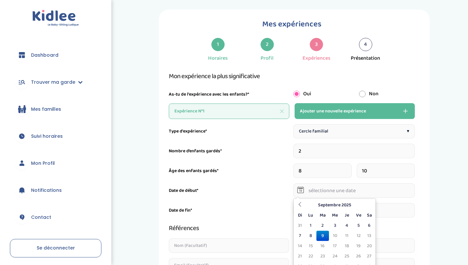
click at [359, 195] on input "text" at bounding box center [353, 190] width 121 height 15
click at [297, 207] on th at bounding box center [300, 205] width 10 height 10
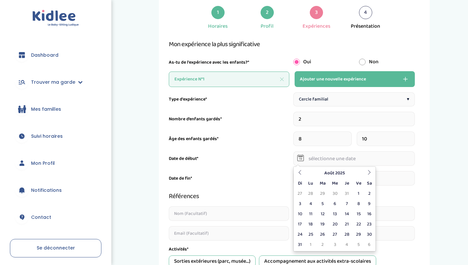
scroll to position [39, 0]
click at [301, 169] on th at bounding box center [300, 173] width 10 height 10
click at [302, 200] on td "4" at bounding box center [300, 204] width 10 height 10
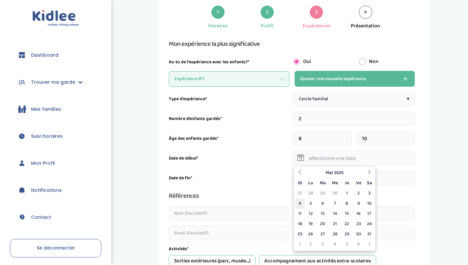
type input "04-05-2025"
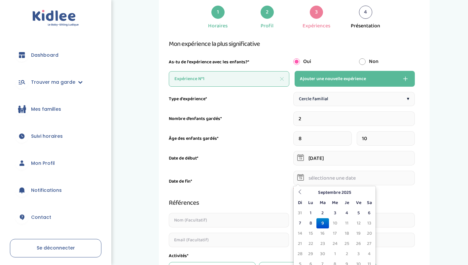
click at [334, 174] on input "text" at bounding box center [353, 178] width 121 height 15
click at [301, 191] on icon at bounding box center [299, 192] width 5 height 5
click at [297, 222] on td "1" at bounding box center [300, 223] width 10 height 10
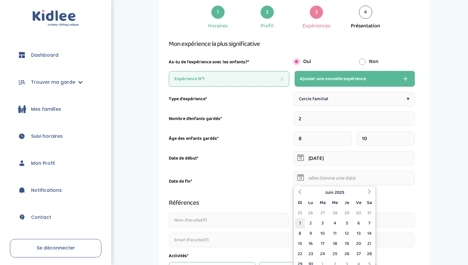
type input "01-06-2025"
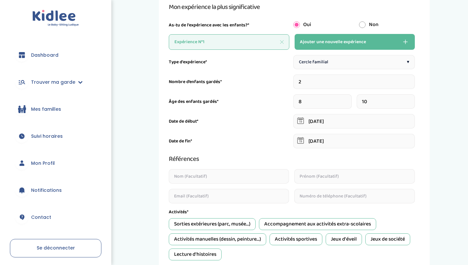
scroll to position [76, 0]
click at [264, 177] on input "text" at bounding box center [229, 177] width 120 height 15
type input "5"
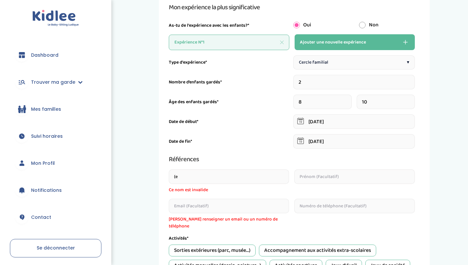
type input "("
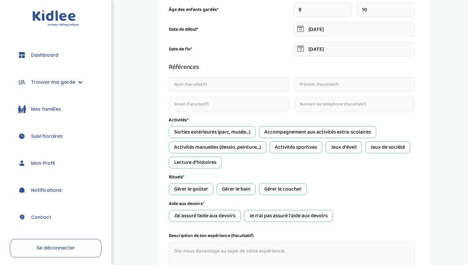
scroll to position [170, 0]
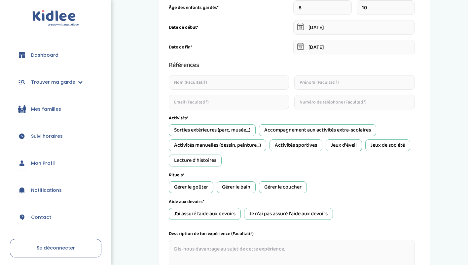
click at [380, 146] on div "Jeux de société" at bounding box center [387, 146] width 45 height 12
click at [205, 160] on div "Lecture d'histoires" at bounding box center [195, 161] width 53 height 12
click at [232, 130] on div "Sorties extérieures (parc, musée...)" at bounding box center [212, 130] width 87 height 12
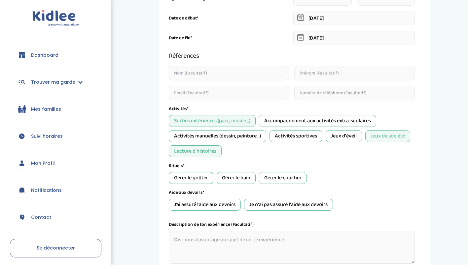
scroll to position [180, 0]
click at [203, 178] on div "Gérer le goûter" at bounding box center [191, 178] width 45 height 12
click at [275, 175] on div "Gérer le coucher" at bounding box center [283, 178] width 48 height 12
click at [301, 177] on div "Gérer le coucher" at bounding box center [283, 178] width 48 height 12
click at [293, 176] on div "Gérer le coucher" at bounding box center [283, 178] width 48 height 12
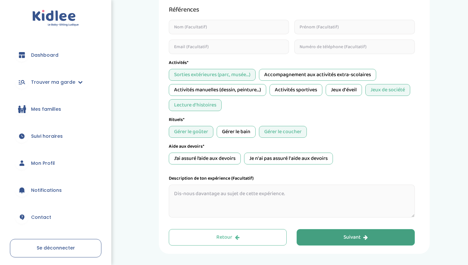
scroll to position [226, 0]
click at [233, 161] on div "J’ai assuré l’aide aux devoirs" at bounding box center [205, 159] width 72 height 12
click at [229, 160] on div "J’ai assuré l’aide aux devoirs" at bounding box center [205, 159] width 72 height 12
click at [273, 161] on div "Je n'ai pas assuré l'aide aux devoirs" at bounding box center [288, 159] width 89 height 12
click at [279, 172] on div "Type d'expérience* Cercle familial ▾ Nombre d’enfants gardés* 2 Âge des enfants…" at bounding box center [292, 62] width 246 height 312
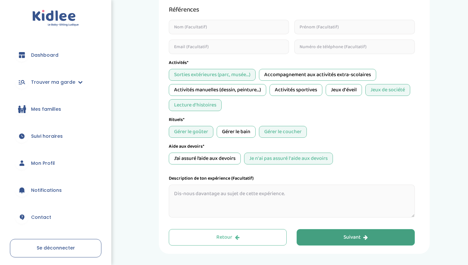
click at [230, 166] on div "Type d'expérience* Cercle familial ▾ Nombre d’enfants gardés* 2 Âge des enfants…" at bounding box center [292, 62] width 246 height 312
click at [231, 159] on div "J’ai assuré l’aide aux devoirs" at bounding box center [205, 159] width 72 height 12
click at [283, 155] on div "Je n'ai pas assuré l'aide aux devoirs" at bounding box center [288, 159] width 89 height 12
click at [313, 191] on textarea at bounding box center [292, 201] width 246 height 33
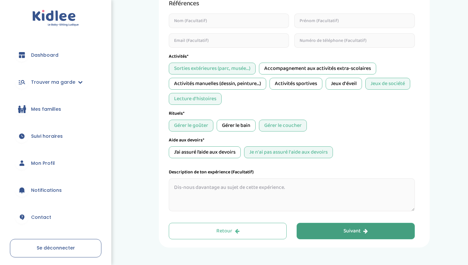
scroll to position [226, 0]
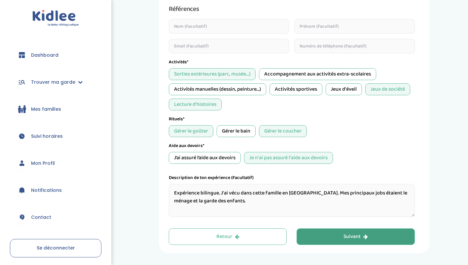
click at [325, 206] on textarea "Expérience bilingue. J'ai vécu dans cette famille en Nouvelle-Zélande. Mes prin…" at bounding box center [292, 200] width 246 height 33
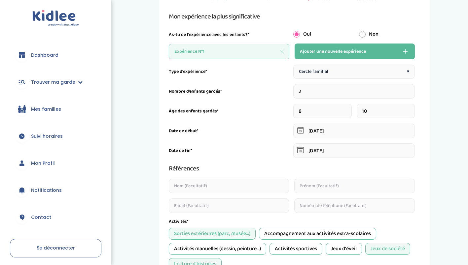
scroll to position [0, 0]
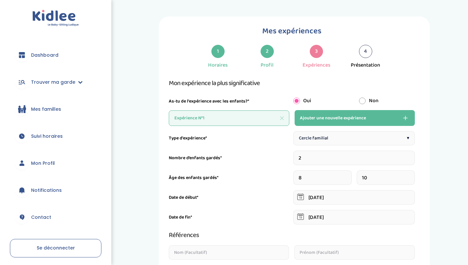
type textarea "Expérience bilingue. J'ai vécu dans cette famille en Nouvelle-Zélande. Mes prin…"
click at [370, 114] on button "Ajouter une nouvelle expérience" at bounding box center [354, 118] width 120 height 16
type input "1"
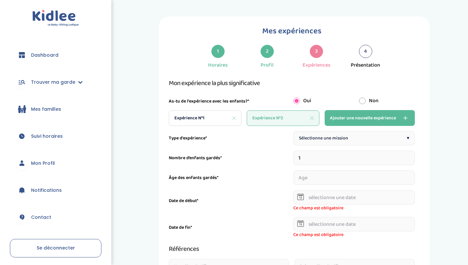
click at [370, 139] on div "Sélectionne une mission ▾" at bounding box center [353, 138] width 121 height 14
click at [376, 136] on div "Cercle familial ▾" at bounding box center [353, 138] width 121 height 14
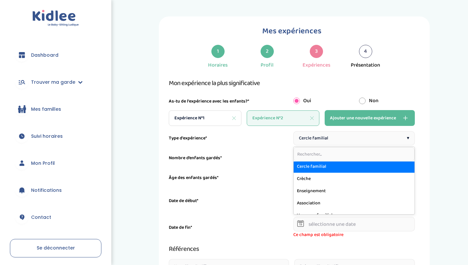
scroll to position [106, 0]
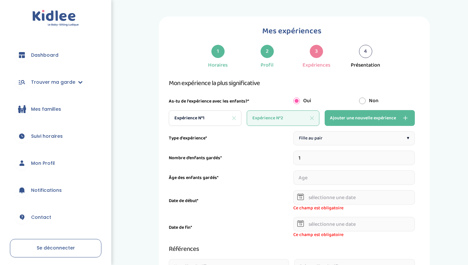
click at [211, 117] on div "Expérience N°1" at bounding box center [205, 119] width 73 height 16
type input "2"
type input "04-05-2025"
type input "01-06-2025"
type textarea "Expérience bilingue. J'ai vécu dans cette famille en Nouvelle-Zélande. Mes prin…"
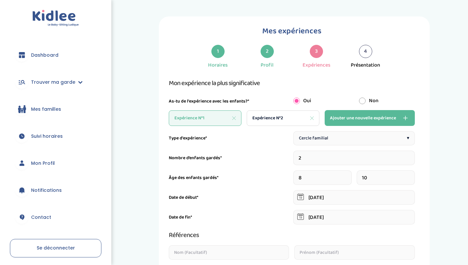
click at [326, 141] on span "Cercle familial" at bounding box center [313, 138] width 29 height 7
click at [290, 116] on div "Expérience N°2" at bounding box center [283, 119] width 73 height 16
type input "1"
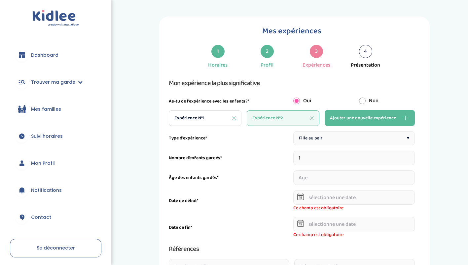
click at [320, 159] on input "1" at bounding box center [353, 158] width 121 height 15
type input "3"
click at [309, 178] on input "number" at bounding box center [311, 178] width 37 height 15
click at [387, 178] on input "number" at bounding box center [395, 178] width 37 height 15
type input "10"
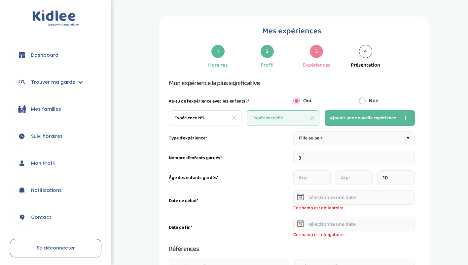
click at [357, 177] on input "number" at bounding box center [353, 178] width 37 height 15
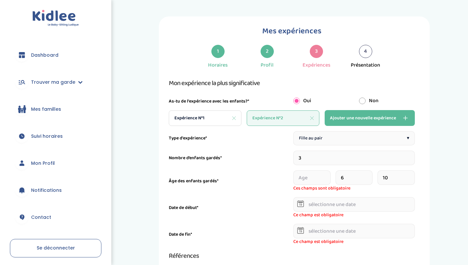
type input "6"
click at [313, 178] on input "number" at bounding box center [311, 178] width 37 height 15
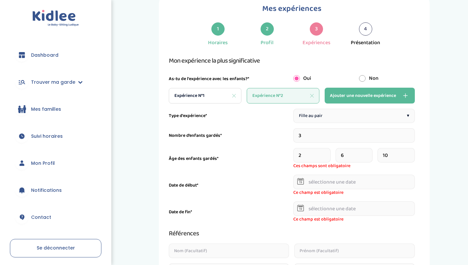
scroll to position [24, 0]
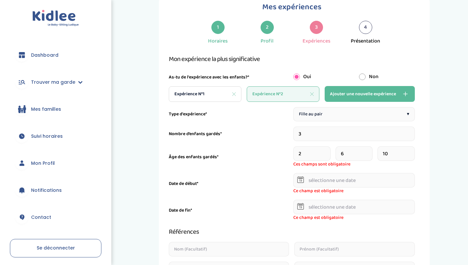
type input "2"
click at [313, 178] on input "text" at bounding box center [353, 180] width 121 height 15
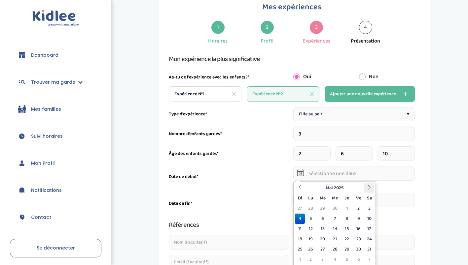
click at [371, 187] on icon at bounding box center [369, 187] width 5 height 5
click at [357, 238] on td "20" at bounding box center [358, 239] width 12 height 10
type input "20-06-2025"
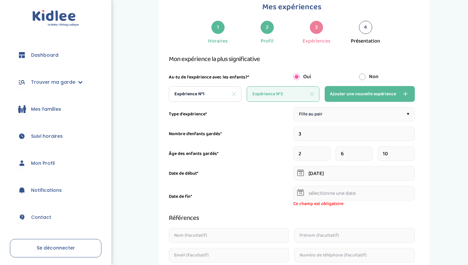
click at [353, 193] on input "text" at bounding box center [353, 193] width 121 height 15
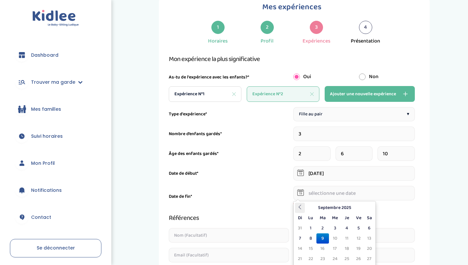
click at [302, 204] on th at bounding box center [300, 208] width 10 height 10
click at [300, 208] on icon at bounding box center [299, 207] width 5 height 5
click at [370, 256] on td "26" at bounding box center [369, 259] width 10 height 10
type input "26-07-2025"
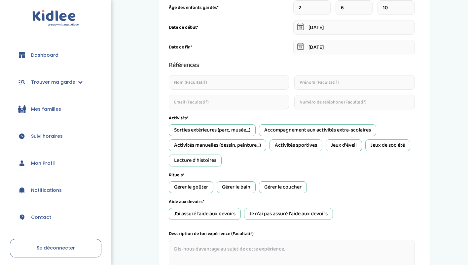
scroll to position [171, 0]
click at [371, 146] on div "Jeux de société" at bounding box center [387, 145] width 45 height 12
click at [215, 161] on div "Lecture d'histoires" at bounding box center [195, 160] width 53 height 12
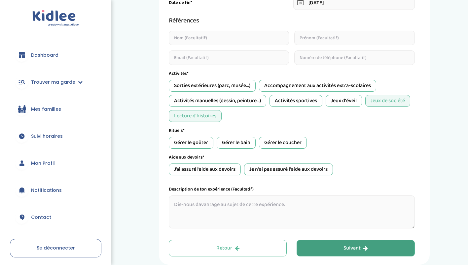
scroll to position [215, 0]
click at [264, 169] on div "Je n'ai pas assuré l'aide aux devoirs" at bounding box center [288, 169] width 89 height 12
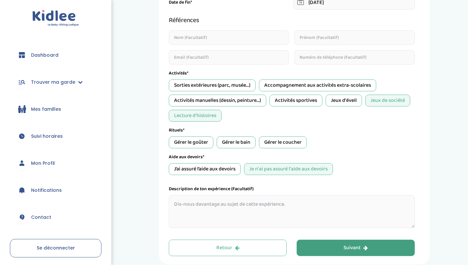
click at [201, 141] on div "Gérer le goûter" at bounding box center [191, 143] width 45 height 12
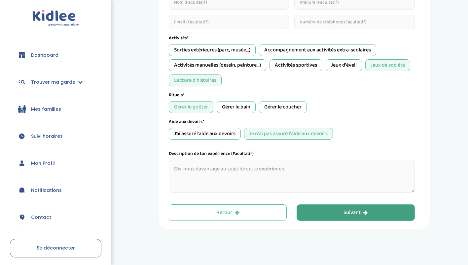
scroll to position [253, 0]
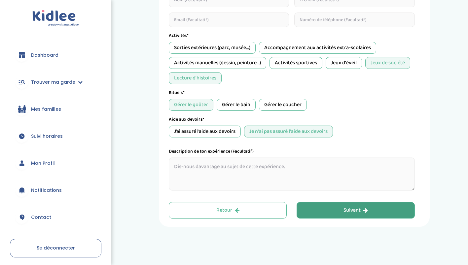
click at [313, 167] on textarea at bounding box center [292, 174] width 246 height 33
type textarea "e"
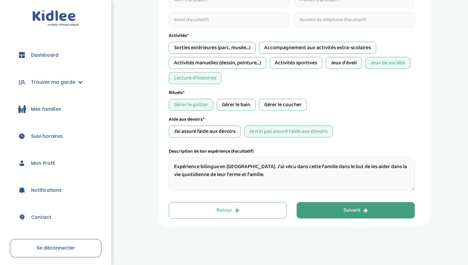
type textarea "Expérience bilingue en Nouvelle-Zélande. J'ai vécu dans cette famille dans le b…"
click at [389, 208] on button "Suivant" at bounding box center [355, 210] width 118 height 17
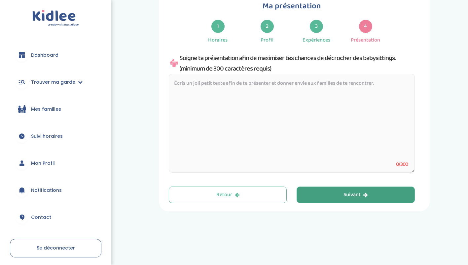
click at [389, 208] on div "Ma présentation 1 Horaires 2 Profil 3 Expériences 4 Présentation Indique nous t…" at bounding box center [294, 101] width 271 height 220
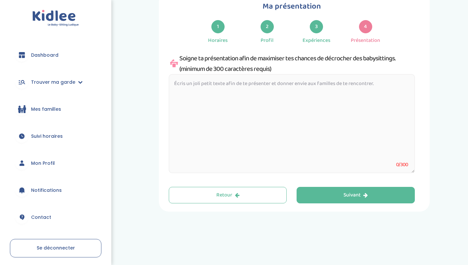
scroll to position [0, 0]
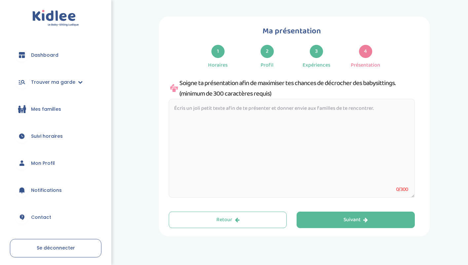
click at [323, 121] on textarea at bounding box center [292, 148] width 246 height 99
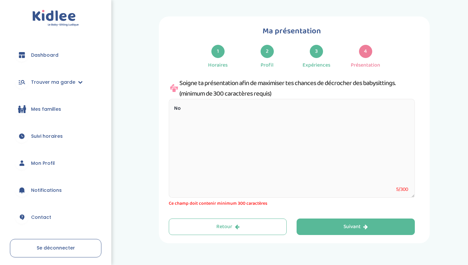
type textarea "N"
click at [323, 121] on textarea "Bonjour," at bounding box center [292, 148] width 246 height 99
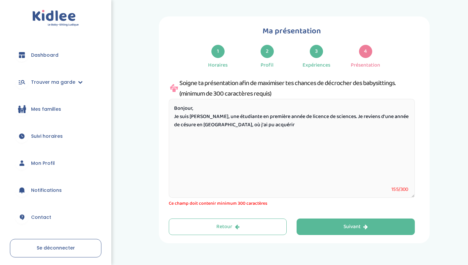
click at [289, 125] on textarea "Bonjour, Je suis Chloé, une étudiante en première année de licence de sciences.…" at bounding box center [292, 148] width 246 height 99
click at [269, 131] on textarea "Bonjour, Je suis Chloé, une étudiante en première année de licence de sciences.…" at bounding box center [292, 148] width 246 height 99
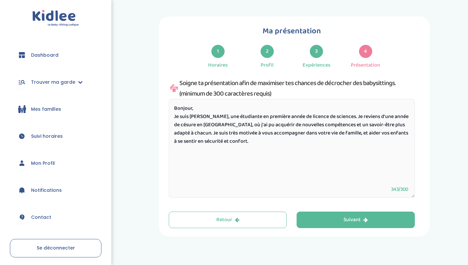
click at [334, 120] on textarea "Bonjour, Je suis Chloé, une étudiante en première année de licence de sciences.…" at bounding box center [292, 148] width 246 height 99
click at [257, 133] on textarea "Bonjour, Je suis Chloé, une étudiante en première année de licence de sciences.…" at bounding box center [292, 148] width 246 height 99
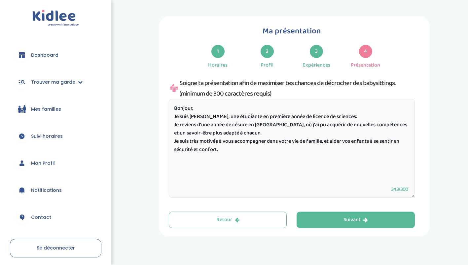
click at [236, 148] on textarea "Bonjour, Je suis Chloé, une étudiante en première année de licence de sciences.…" at bounding box center [292, 148] width 246 height 99
click at [337, 120] on textarea "Bonjour, Je suis Chloé, une étudiante en première année de licence de sciences.…" at bounding box center [292, 148] width 246 height 99
click at [248, 153] on textarea "Bonjour, Je suis Chloé, une étudiante en première année de licence de sciences.…" at bounding box center [292, 148] width 246 height 99
click at [282, 146] on textarea "Bonjour, Je suis Chloé, une étudiante en première année de licence de sciences.…" at bounding box center [292, 148] width 246 height 99
click at [282, 148] on textarea "Bonjour, Je suis Chloé, une étudiante en première année de licence de sciences.…" at bounding box center [292, 148] width 246 height 99
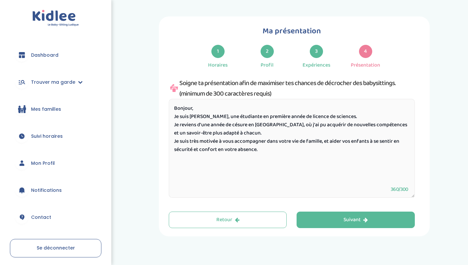
click at [268, 129] on textarea "Bonjour, Je suis Chloé, une étudiante en première année de licence de sciences.…" at bounding box center [292, 148] width 246 height 99
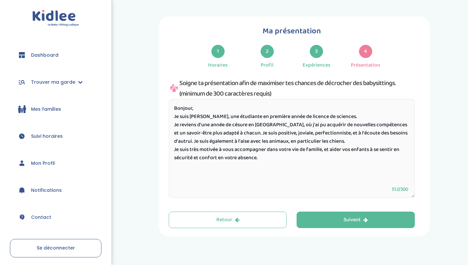
click at [279, 157] on textarea "Bonjour, Je suis Chloé, une étudiante en première année de licence de sciences.…" at bounding box center [292, 148] width 246 height 99
click at [312, 134] on textarea "Bonjour, Je suis Chloé, une étudiante en première année de licence de sciences.…" at bounding box center [292, 148] width 246 height 99
click at [401, 132] on textarea "Bonjour, Je suis Chloé, une étudiante en première année de licence de sciences.…" at bounding box center [292, 148] width 246 height 99
click at [309, 134] on textarea "Bonjour, Je suis Chloé, une étudiante en première année de licence de sciences.…" at bounding box center [292, 148] width 246 height 99
click at [275, 160] on textarea "Bonjour, Je suis Chloé, une étudiante en première année de licence de sciences.…" at bounding box center [292, 148] width 246 height 99
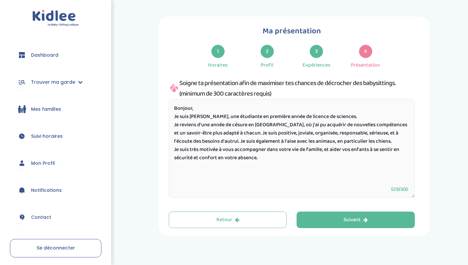
click at [199, 161] on textarea "Bonjour, Je suis Chloé, une étudiante en première année de licence de sciences.…" at bounding box center [292, 148] width 246 height 99
click at [296, 163] on textarea "Bonjour, Je suis Chloé, une étudiante en première année de licence de sciences.…" at bounding box center [292, 148] width 246 height 99
click at [223, 160] on textarea "Bonjour, Je suis Chloé, une étudiante en première année de licence de sciences.…" at bounding box center [292, 148] width 246 height 99
click at [287, 162] on textarea "Bonjour, Je suis Chloé, une étudiante en première année de licence de sciences.…" at bounding box center [292, 148] width 246 height 99
click at [225, 160] on textarea "Bonjour, Je suis Chloé, une étudiante en première année de licence de sciences.…" at bounding box center [292, 148] width 246 height 99
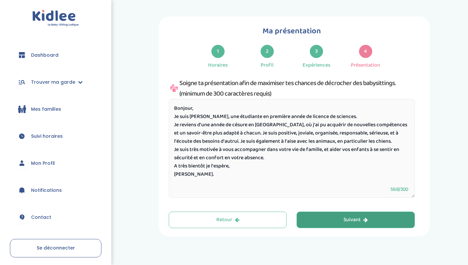
type textarea "Bonjour, Je suis Chloé, une étudiante en première année de licence de sciences.…"
click at [361, 220] on div "Suivant" at bounding box center [355, 220] width 24 height 8
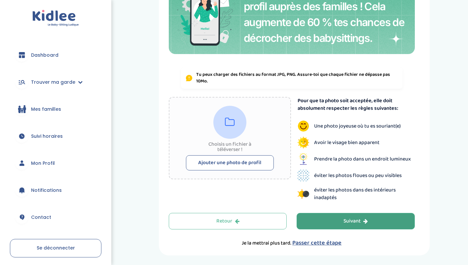
scroll to position [83, 0]
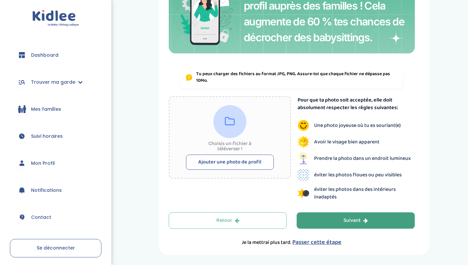
click at [244, 161] on button "Ajouter une photo de profil" at bounding box center [230, 162] width 88 height 15
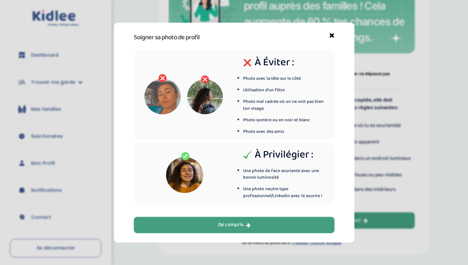
click at [249, 224] on icon "button" at bounding box center [248, 224] width 5 height 5
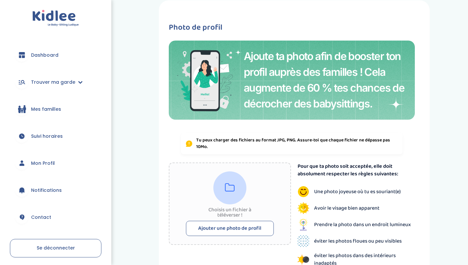
scroll to position [15, 0]
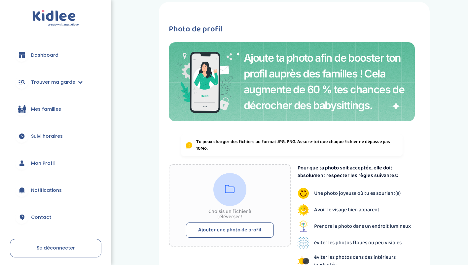
click at [258, 233] on button "Ajouter une photo de profil" at bounding box center [230, 230] width 88 height 15
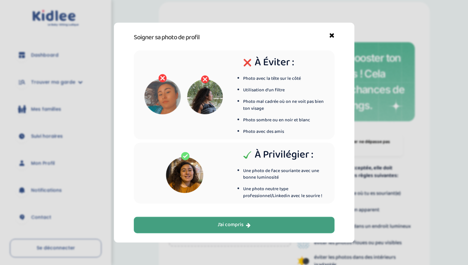
click at [251, 220] on button "J’ai compris" at bounding box center [234, 225] width 201 height 17
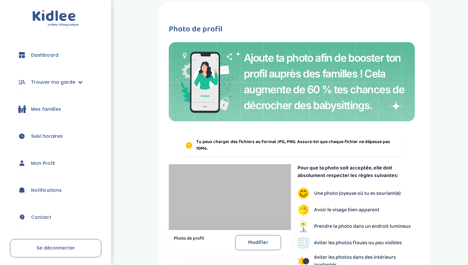
click at [259, 243] on button "Modifier" at bounding box center [258, 242] width 46 height 15
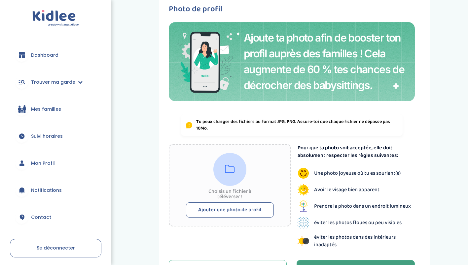
scroll to position [40, 0]
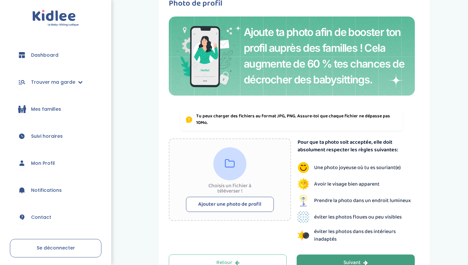
click at [246, 201] on button "Ajouter une photo de profil" at bounding box center [230, 204] width 88 height 15
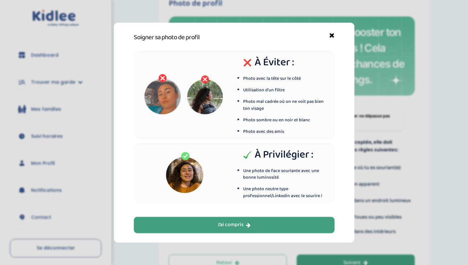
click at [236, 226] on div "J’ai compris" at bounding box center [233, 225] width 33 height 8
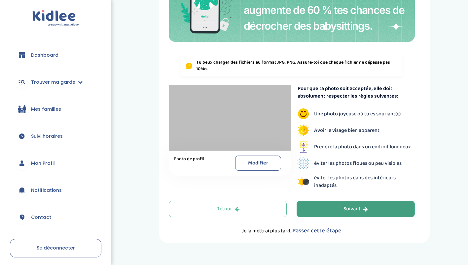
scroll to position [104, 0]
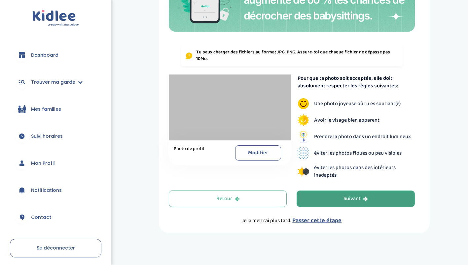
click at [382, 200] on button "Suivant" at bounding box center [355, 199] width 118 height 17
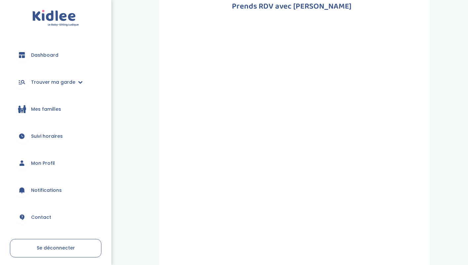
scroll to position [0, 0]
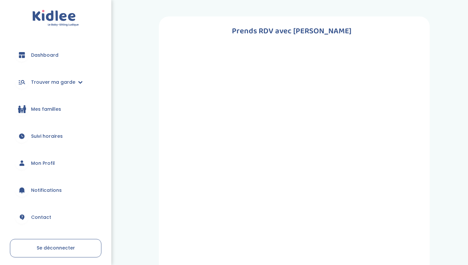
click at [54, 111] on span "Mes familles" at bounding box center [46, 109] width 30 height 7
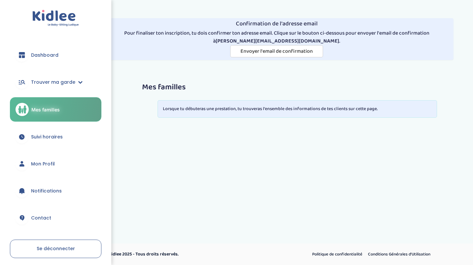
click at [69, 138] on link "Suivi horaires" at bounding box center [55, 137] width 91 height 24
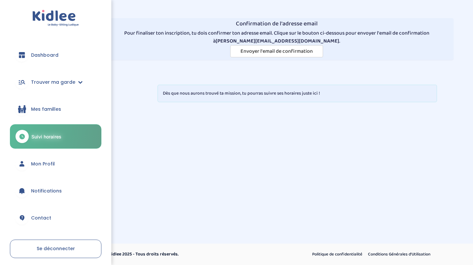
click at [63, 166] on link "Mon Profil" at bounding box center [55, 164] width 91 height 24
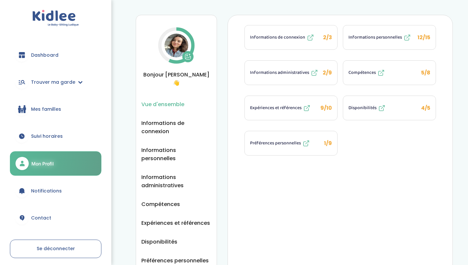
scroll to position [71, 0]
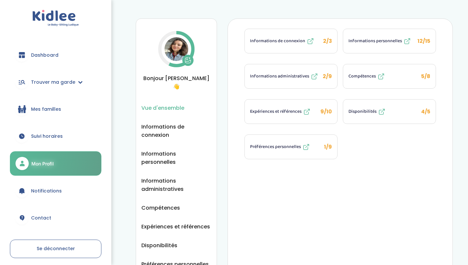
click at [400, 118] on button "Disponibilités 4/5" at bounding box center [389, 112] width 92 height 24
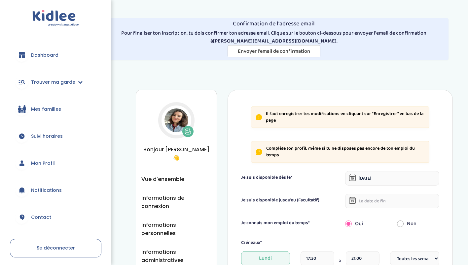
select select "1"
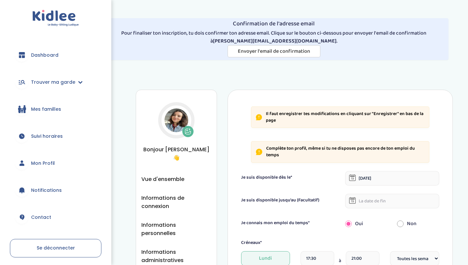
select select "1"
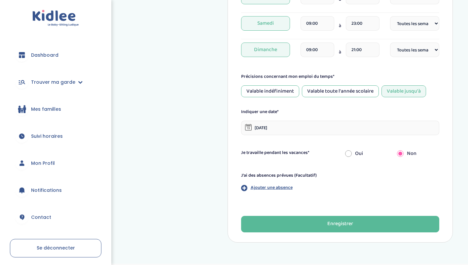
scroll to position [361, 0]
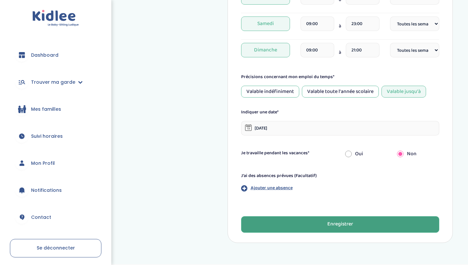
click at [373, 225] on button "Enregistrer" at bounding box center [340, 224] width 198 height 17
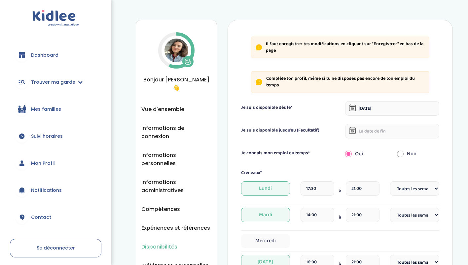
scroll to position [70, 0]
click at [185, 105] on ul "Vue d'ensemble Informations de connexion Informations personnelles Informations…" at bounding box center [176, 187] width 70 height 165
click at [177, 105] on span "Vue d'ensemble" at bounding box center [162, 109] width 43 height 8
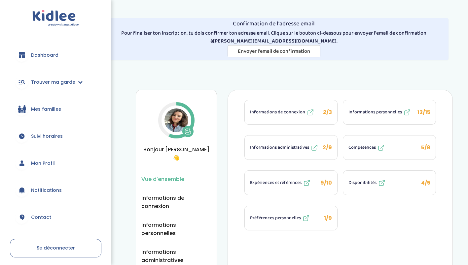
click at [271, 149] on span "Informations administratives" at bounding box center [279, 147] width 59 height 7
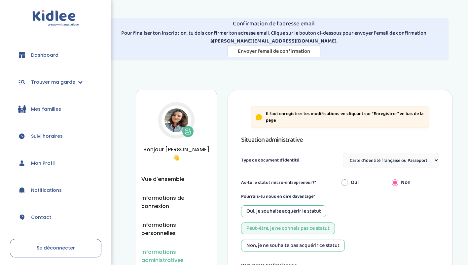
select select "Carte d'identité française ou Passeport français daté de moins de 5 ans"
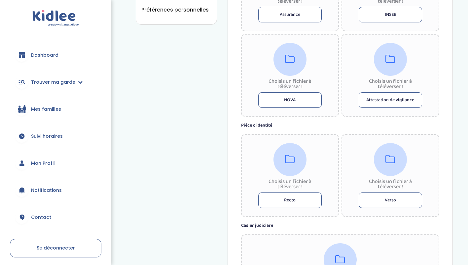
scroll to position [326, 0]
click at [297, 201] on button "Recto" at bounding box center [289, 200] width 63 height 16
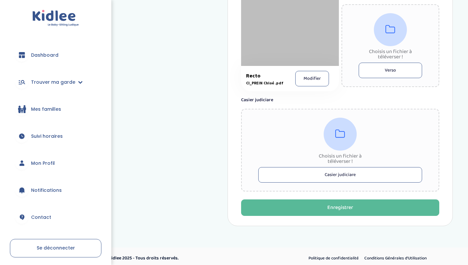
scroll to position [460, 0]
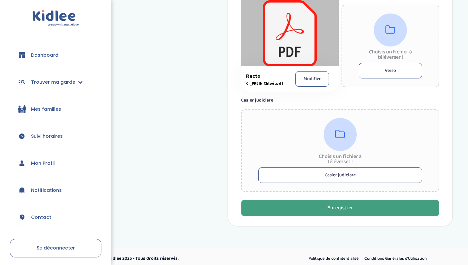
click at [292, 208] on button "Enregistrer" at bounding box center [340, 208] width 198 height 17
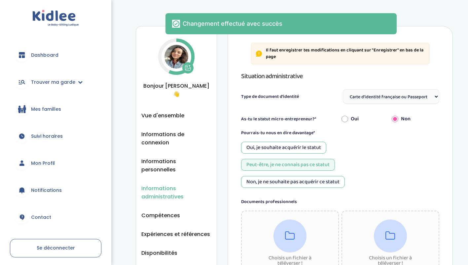
scroll to position [58, 0]
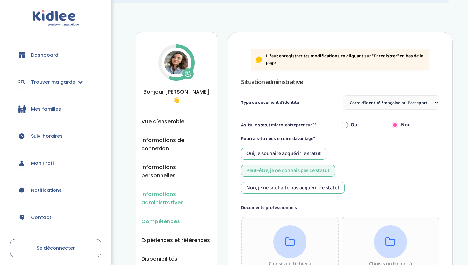
click at [176, 217] on span "Compétences" at bounding box center [160, 221] width 39 height 8
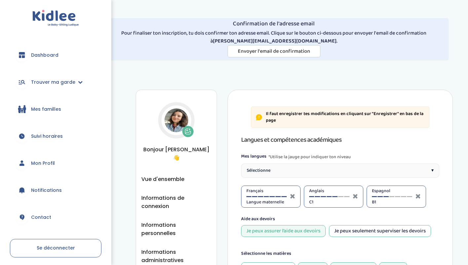
select select "Terminale"
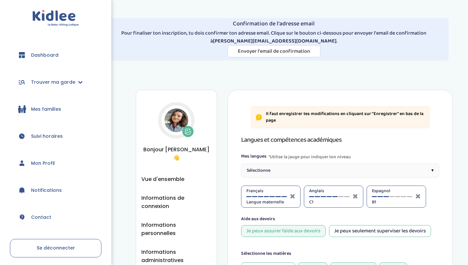
select select "Terminale"
select select "Seconde"
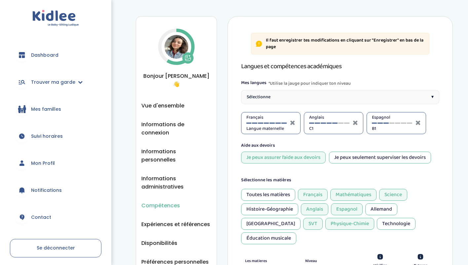
scroll to position [73, 0]
click at [182, 221] on span "Expériences et références" at bounding box center [175, 225] width 69 height 8
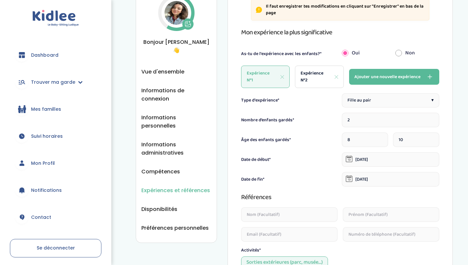
scroll to position [107, 0]
click at [175, 224] on span "Préférences personnelles" at bounding box center [174, 228] width 67 height 8
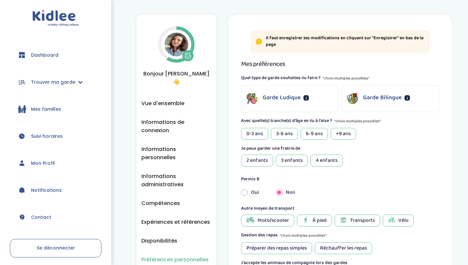
scroll to position [94, 0]
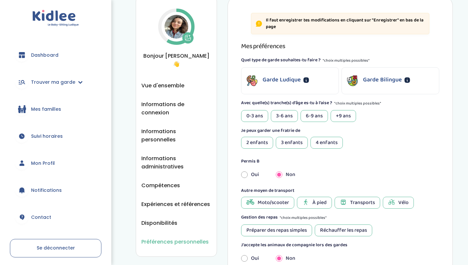
click at [396, 79] on p "Garde Bilingue" at bounding box center [382, 80] width 39 height 9
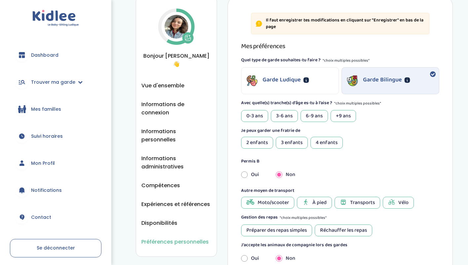
click at [324, 85] on div "Garde Ludique" at bounding box center [289, 81] width 97 height 26
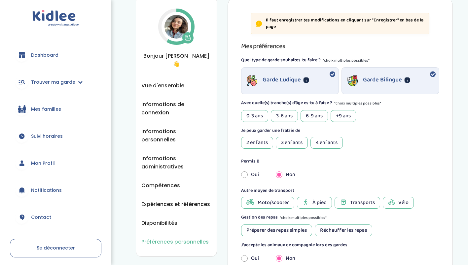
click at [326, 82] on div "Garde Ludique" at bounding box center [289, 81] width 97 height 26
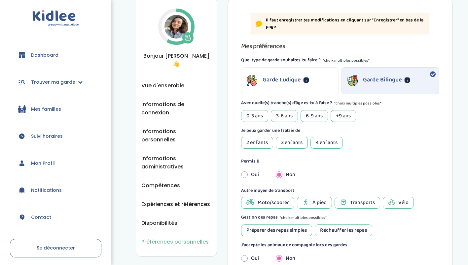
click at [319, 81] on div "Garde Ludique" at bounding box center [289, 81] width 97 height 26
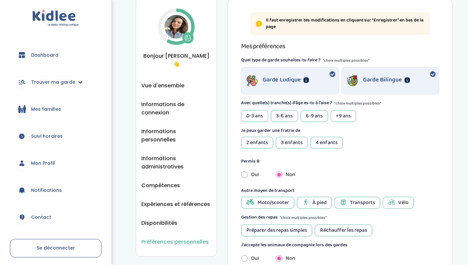
click at [293, 117] on div "3-6 ans" at bounding box center [284, 116] width 27 height 12
click at [311, 114] on div "6-9 ans" at bounding box center [313, 116] width 27 height 12
click at [341, 113] on div "+9 ans" at bounding box center [342, 116] width 25 height 12
click at [255, 143] on div "2 enfants" at bounding box center [257, 143] width 32 height 12
click at [292, 145] on div "3 enfants" at bounding box center [292, 143] width 32 height 12
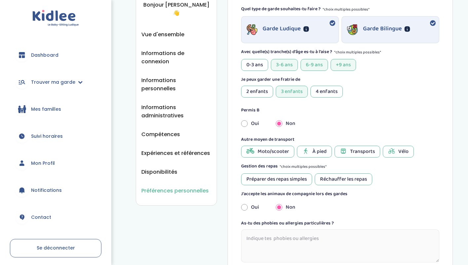
scroll to position [147, 0]
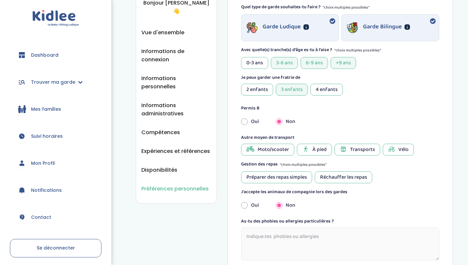
click at [310, 148] on div "À pied" at bounding box center [314, 150] width 35 height 12
click at [372, 148] on span "Transports" at bounding box center [362, 150] width 25 height 8
click at [397, 148] on div "Vélo" at bounding box center [397, 150] width 31 height 12
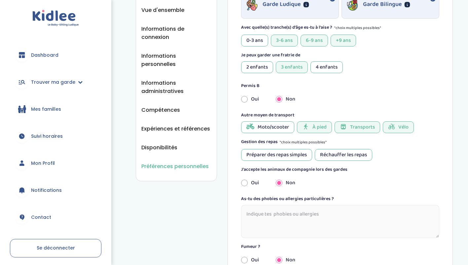
scroll to position [170, 0]
click at [293, 154] on div "Préparer des repas simples" at bounding box center [276, 155] width 71 height 12
click at [332, 150] on div "Réchauffer les repas" at bounding box center [343, 155] width 57 height 12
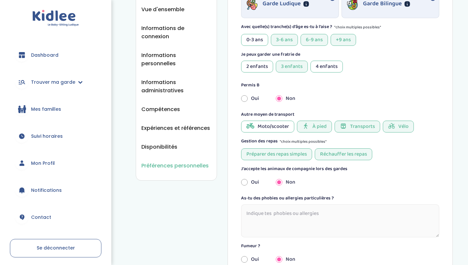
scroll to position [186, 0]
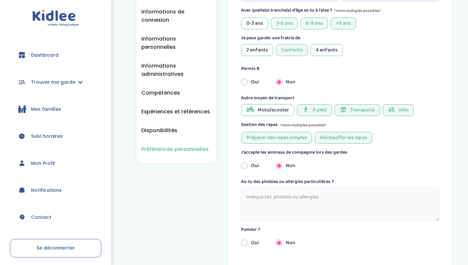
click at [244, 165] on input "radio" at bounding box center [244, 166] width 7 height 15
radio input "true"
radio input "false"
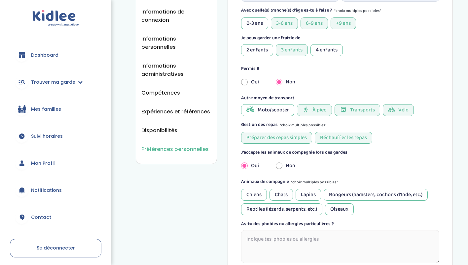
scroll to position [221, 0]
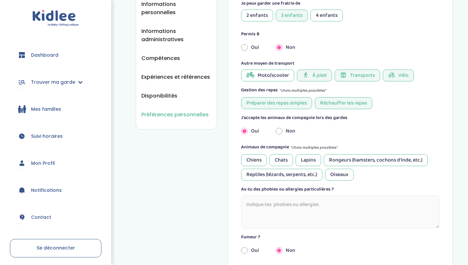
click at [254, 163] on div "Chiens" at bounding box center [254, 160] width 26 height 12
click at [285, 158] on div "Chats" at bounding box center [280, 160] width 23 height 12
click at [316, 156] on div "Lapins" at bounding box center [307, 160] width 25 height 12
click at [350, 154] on div "Rongeurs (hamsters, cochons d'Inde, etc.)" at bounding box center [375, 160] width 104 height 12
click at [316, 179] on div "Reptiles (lézards, serpents, etc.)" at bounding box center [281, 175] width 81 height 12
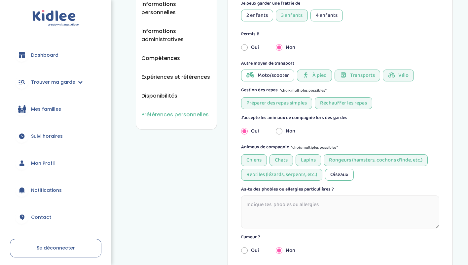
click at [345, 175] on div "Oiseaux" at bounding box center [339, 175] width 29 height 12
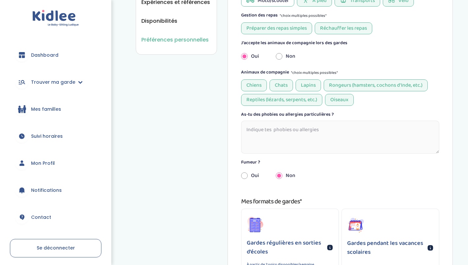
scroll to position [297, 0]
click at [338, 136] on textarea at bounding box center [340, 136] width 198 height 33
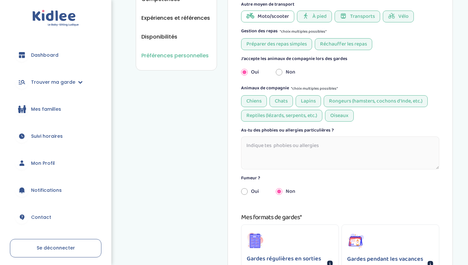
scroll to position [280, 0]
click at [340, 173] on div "Mes préférences Quel type de garde souhaites-tu faire ? *choix multiples possib…" at bounding box center [340, 27] width 198 height 345
click at [343, 153] on textarea at bounding box center [340, 153] width 198 height 33
click at [329, 159] on textarea "Je n'ai pas d'allergies spécifiques. Je n'aime pas les araignées" at bounding box center [340, 153] width 198 height 33
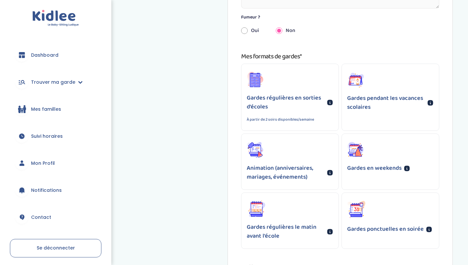
scroll to position [442, 0]
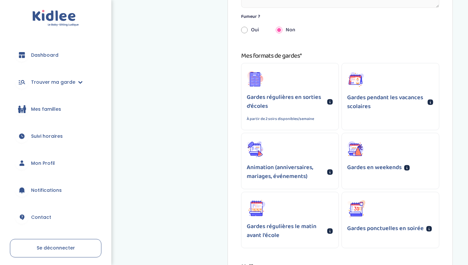
type textarea "Je n'ai pas d'allergies spécifiques. Je n'aime pas les araignées, mais je ne pe…"
click at [318, 110] on p "Gardes régulières en sorties d'écoles" at bounding box center [286, 102] width 78 height 18
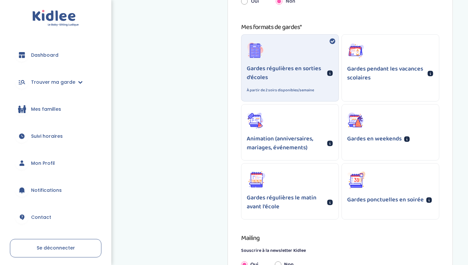
scroll to position [471, 0]
click at [371, 175] on div "Gardes ponctuelles en soirée" at bounding box center [390, 187] width 97 height 49
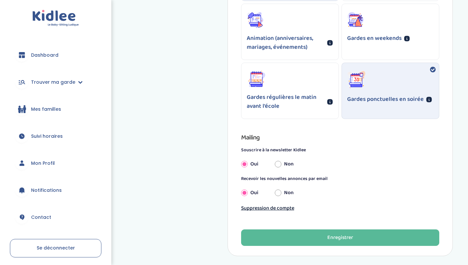
scroll to position [572, 0]
click at [276, 163] on input "Non" at bounding box center [278, 164] width 7 height 15
radio input "true"
radio input "false"
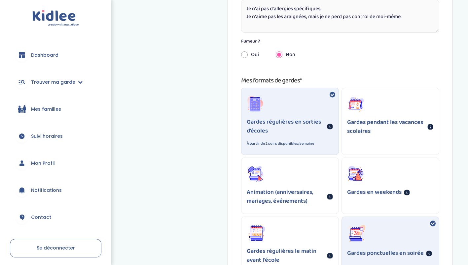
scroll to position [421, 0]
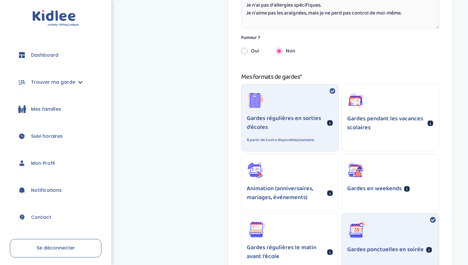
click at [397, 141] on div "Gardes pendant les vacances scolaires" at bounding box center [390, 117] width 98 height 67
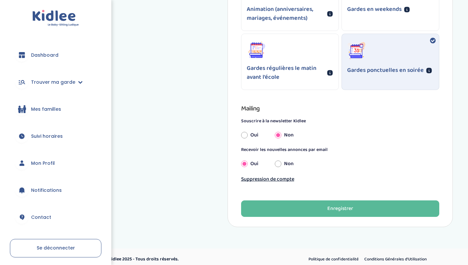
scroll to position [602, 0]
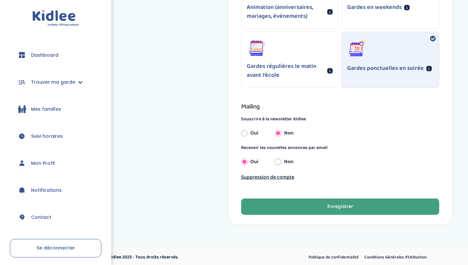
click at [365, 202] on button "Enregistrer" at bounding box center [340, 207] width 198 height 17
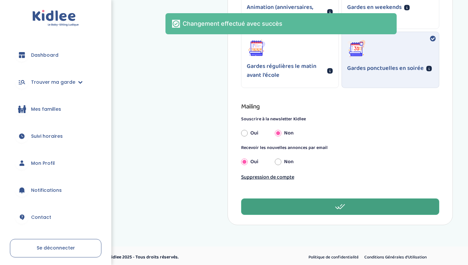
click at [375, 204] on button "button" at bounding box center [340, 207] width 198 height 17
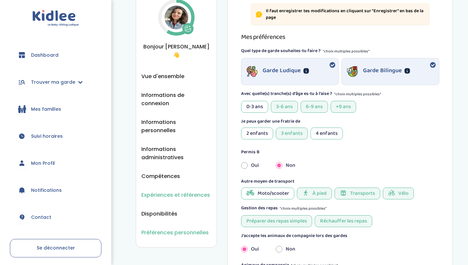
scroll to position [104, 0]
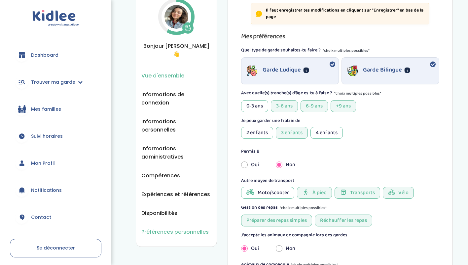
click at [168, 72] on span "Vue d'ensemble" at bounding box center [162, 76] width 43 height 8
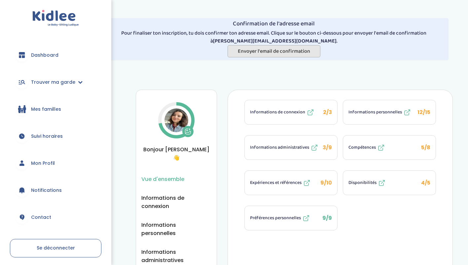
click at [261, 50] on span "Envoyer l'email de confirmation" at bounding box center [274, 51] width 72 height 8
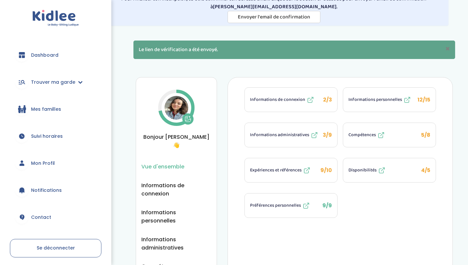
scroll to position [39, 0]
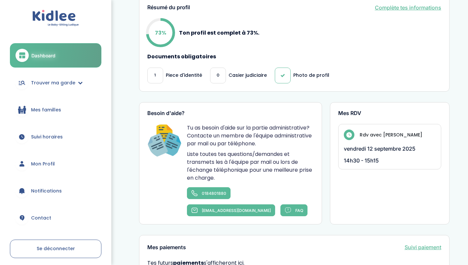
scroll to position [233, 0]
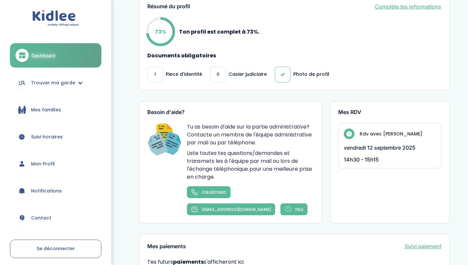
click at [52, 165] on span "Mon Profil" at bounding box center [43, 164] width 24 height 7
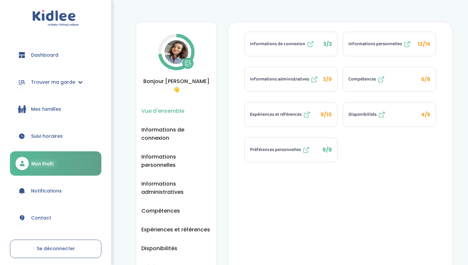
click at [376, 41] on span "Informations personnelles" at bounding box center [374, 44] width 53 height 7
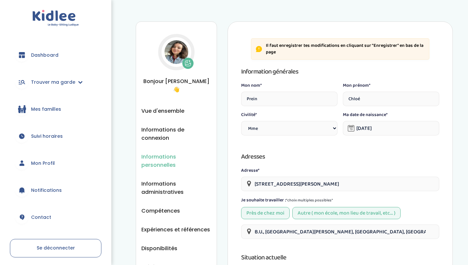
select select "1"
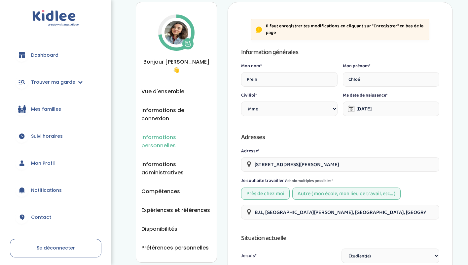
scroll to position [19, 0]
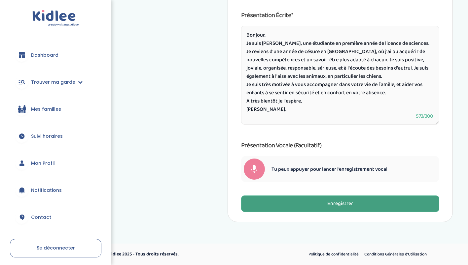
click at [327, 203] on div "Enregistrer" at bounding box center [340, 204] width 26 height 8
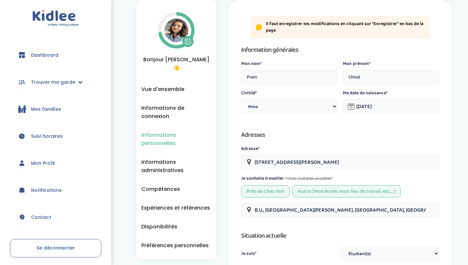
scroll to position [21, 0]
click at [168, 158] on span "Informations administratives" at bounding box center [176, 166] width 70 height 17
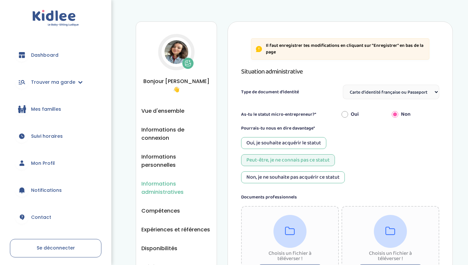
select select "Carte d'identité française ou Passeport français daté de moins de 5 ans"
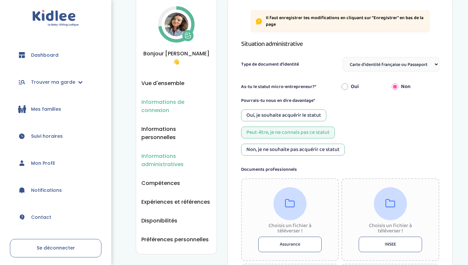
scroll to position [27, 0]
click at [174, 80] on span "Vue d'ensemble" at bounding box center [162, 84] width 43 height 8
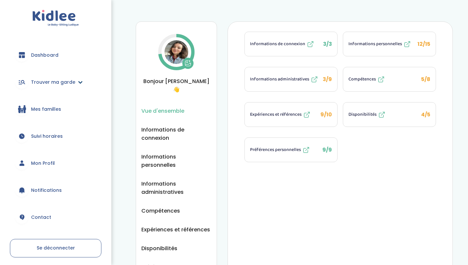
click at [64, 80] on span "Trouver ma garde" at bounding box center [53, 82] width 44 height 7
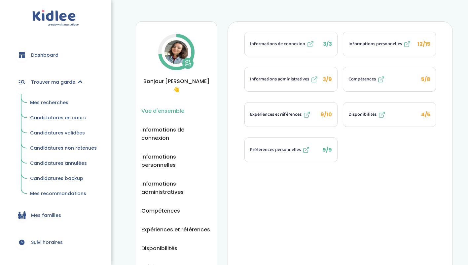
click at [60, 103] on span "Mes recherches" at bounding box center [49, 102] width 38 height 7
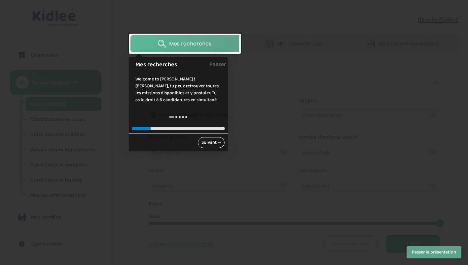
click at [207, 139] on link "Suivant →" at bounding box center [211, 142] width 27 height 11
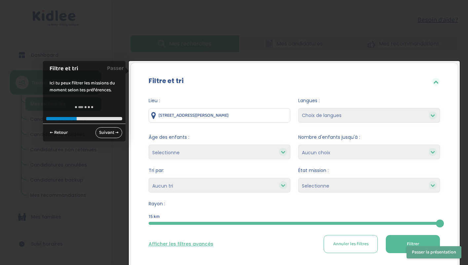
scroll to position [44, 0]
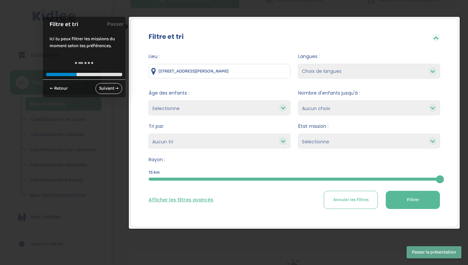
click at [105, 87] on link "Suivant →" at bounding box center [108, 88] width 27 height 11
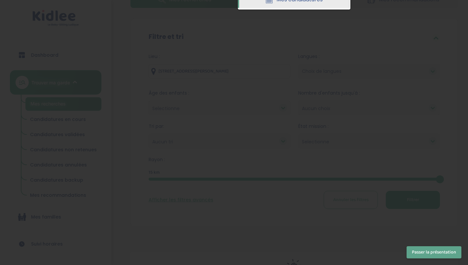
scroll to position [0, 0]
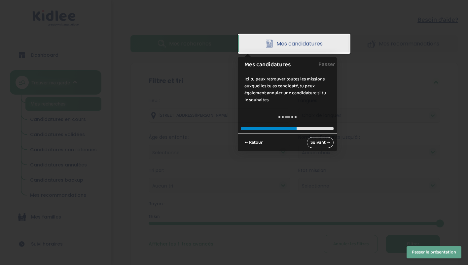
click at [321, 141] on link "Suivant →" at bounding box center [320, 142] width 27 height 11
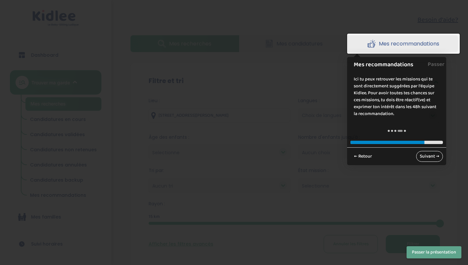
click at [432, 154] on link "Suivant →" at bounding box center [429, 156] width 27 height 11
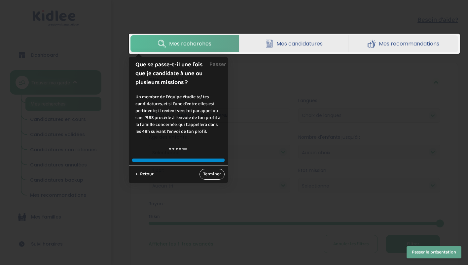
click at [209, 176] on link "Terminer" at bounding box center [211, 174] width 25 height 11
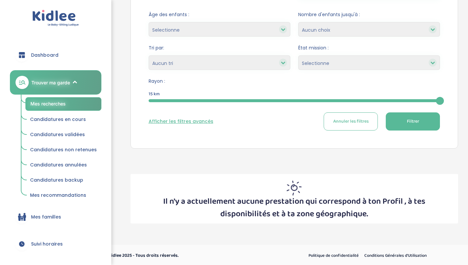
scroll to position [123, 0]
